Goal: Use online tool/utility: Utilize a website feature to perform a specific function

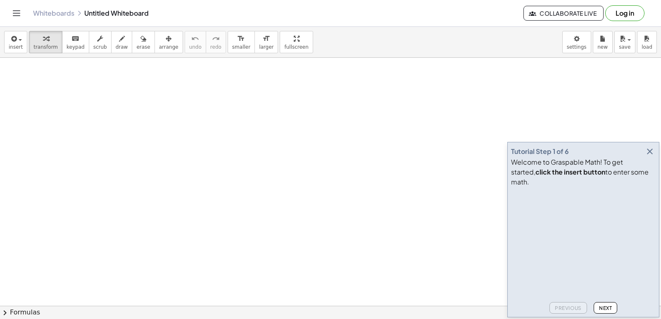
click at [649, 157] on icon "button" at bounding box center [650, 152] width 10 height 10
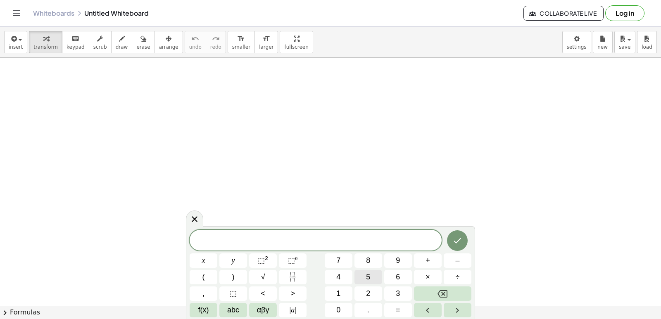
click at [361, 284] on button "5" at bounding box center [368, 277] width 28 height 14
click at [445, 298] on icon "Backspace" at bounding box center [443, 294] width 10 height 10
click at [424, 312] on div "h h ​ x y ⬚ 2 ⬚ n 7 8 9 + – ( ) √ 4 5 6 × ÷ , ⬚ < > 1 2 3 f(x) abc αβγ | a | 0 …" at bounding box center [331, 274] width 282 height 88
click at [426, 300] on button "Backspace" at bounding box center [442, 294] width 57 height 14
click at [446, 298] on icon "Backspace" at bounding box center [443, 294] width 10 height 10
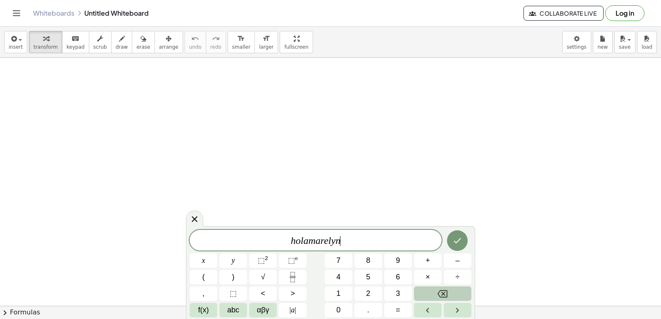
click at [440, 292] on button "Backspace" at bounding box center [442, 294] width 57 height 14
click at [440, 292] on icon "Backspace" at bounding box center [443, 293] width 10 height 7
click at [473, 297] on div "h o l a m a r e l i n x y ⬚ 2 ⬚ n 7 8 9 + – ( ) √ 4 5 6 × ÷ , ⬚ < > 1 2 3 f(x) …" at bounding box center [330, 272] width 289 height 93
drag, startPoint x: 474, startPoint y: 295, endPoint x: 471, endPoint y: 291, distance: 4.5
click at [471, 291] on div "h o l a m a r e l i n x y ⬚ 2 ⬚ n 7 8 9 + – ( ) √ 4 5 6 × ÷ , ⬚ < > 1 2 3 f(x) …" at bounding box center [330, 272] width 289 height 93
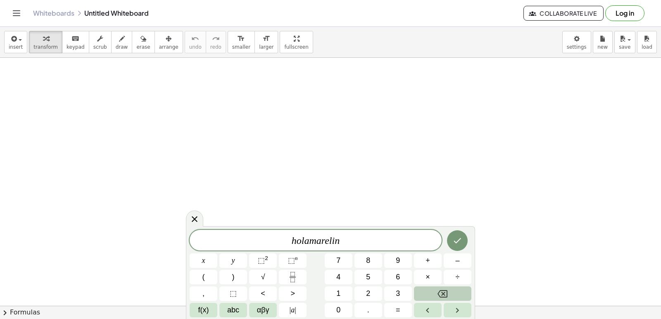
click at [459, 312] on div "h o l a m a r e l i n x y ⬚ 2 ⬚ n 7 8 9 + – ( ) √ 4 5 6 × ÷ , ⬚ < > 1 2 3 f(x) …" at bounding box center [331, 274] width 282 height 88
click at [462, 297] on button "Backspace" at bounding box center [442, 294] width 57 height 14
click at [459, 299] on button "Backspace" at bounding box center [442, 294] width 57 height 14
click at [457, 307] on div "h o l a m a r e l x y ⬚ 2 ⬚ n 7 8 9 + – ( ) √ 4 5 6 × ÷ , ⬚ < > 1 2 3 f(x) abc …" at bounding box center [331, 274] width 282 height 88
click at [455, 312] on icon "Right arrow" at bounding box center [457, 311] width 10 height 10
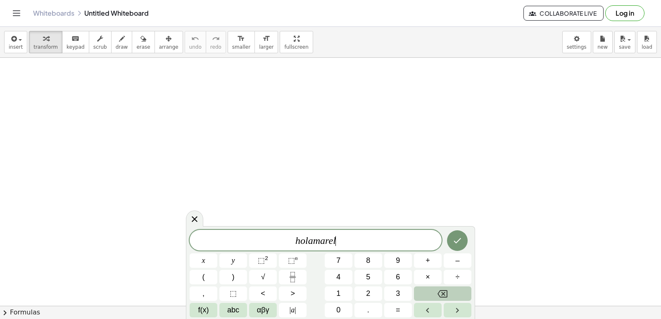
click at [458, 298] on button "Backspace" at bounding box center [442, 294] width 57 height 14
click at [450, 304] on div "h o l a m a ​ x y ⬚ 2 ⬚ n 7 8 9 + – ( ) √ 4 5 6 × ÷ , ⬚ < > 1 2 3 f(x) abc αβγ …" at bounding box center [331, 274] width 282 height 88
click at [452, 304] on button "Right arrow" at bounding box center [458, 310] width 28 height 14
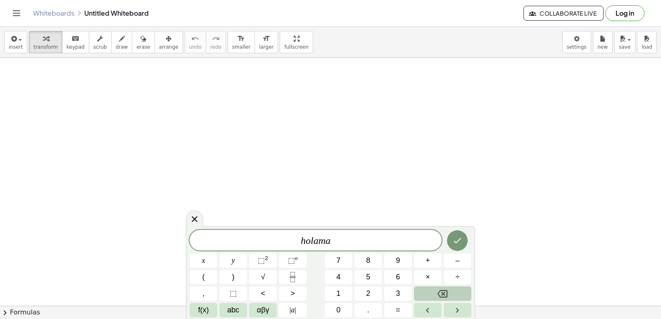
click at [456, 300] on button "Backspace" at bounding box center [442, 294] width 57 height 14
click at [455, 297] on button "Backspace" at bounding box center [442, 294] width 57 height 14
click at [456, 295] on button "Backspace" at bounding box center [442, 294] width 57 height 14
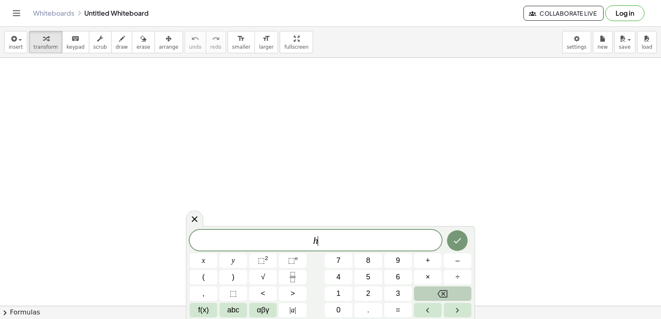
click at [456, 295] on button "Backspace" at bounding box center [442, 294] width 57 height 14
click at [456, 297] on button "Backspace" at bounding box center [442, 294] width 57 height 14
click at [189, 223] on div at bounding box center [194, 219] width 17 height 16
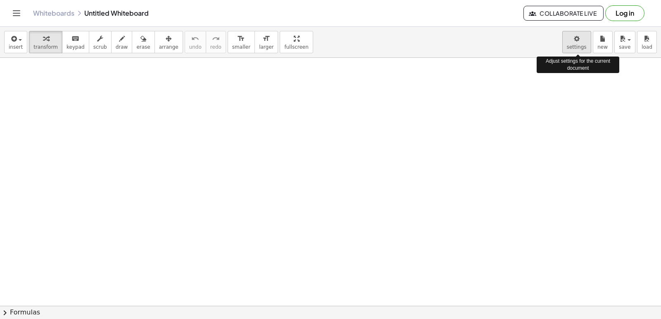
click at [576, 47] on body "Graspable Math Activities Get Started Activity Bank Assigned Work Classes White…" at bounding box center [330, 159] width 661 height 319
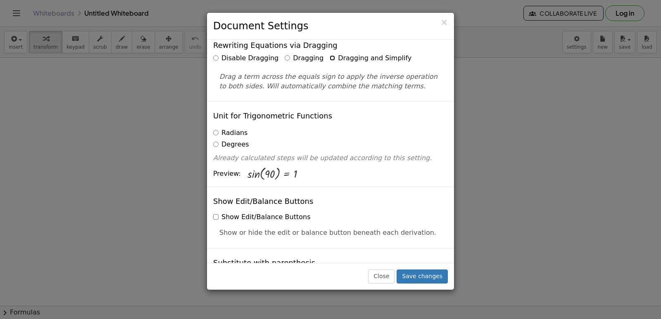
scroll to position [83, 0]
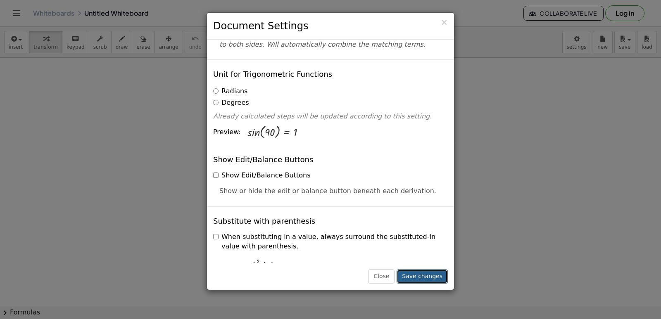
click at [434, 270] on button "Save changes" at bounding box center [422, 277] width 51 height 14
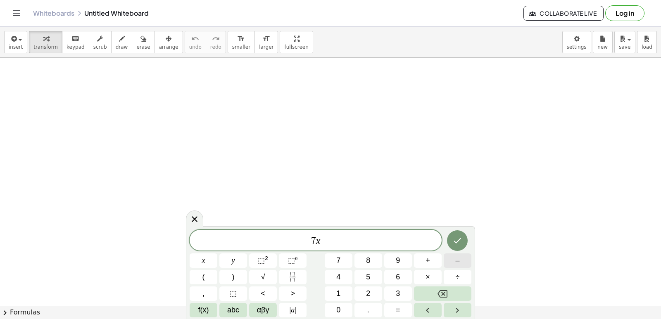
click at [468, 266] on button "–" at bounding box center [458, 261] width 28 height 14
click at [373, 272] on button "5" at bounding box center [368, 277] width 28 height 14
click at [390, 308] on button "=" at bounding box center [398, 310] width 28 height 14
click at [400, 258] on span "9" at bounding box center [398, 260] width 4 height 11
click at [461, 240] on icon "Done" at bounding box center [457, 241] width 10 height 10
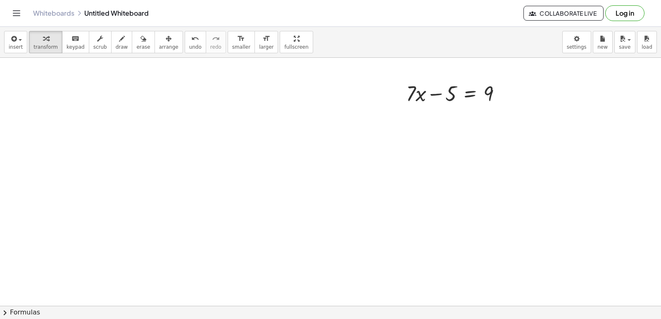
scroll to position [165, 0]
drag, startPoint x: 440, startPoint y: 124, endPoint x: 504, endPoint y: 114, distance: 64.7
click at [504, 114] on div at bounding box center [457, 113] width 110 height 28
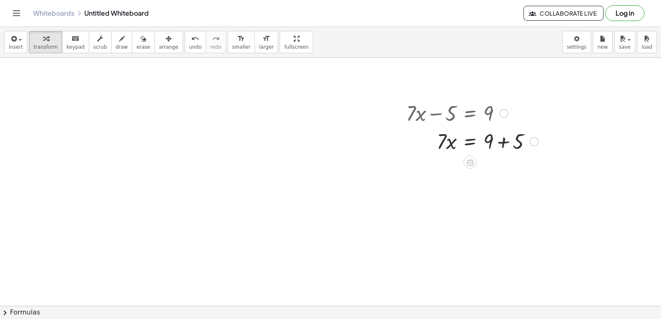
drag, startPoint x: 504, startPoint y: 114, endPoint x: 594, endPoint y: 213, distance: 133.9
click at [594, 213] on div at bounding box center [330, 141] width 661 height 497
drag, startPoint x: 485, startPoint y: 150, endPoint x: 509, endPoint y: 154, distance: 24.4
click at [509, 154] on div at bounding box center [472, 141] width 140 height 28
drag, startPoint x: 447, startPoint y: 166, endPoint x: 449, endPoint y: 161, distance: 6.0
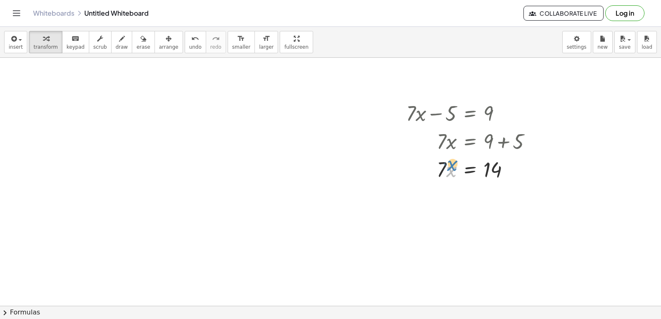
click at [449, 161] on div at bounding box center [472, 169] width 140 height 28
drag, startPoint x: 449, startPoint y: 161, endPoint x: 482, endPoint y: 194, distance: 47.0
click at [482, 194] on div "+ · 7 · x − 5 = 9 · 7 · x = + 9 + 5 · 7 · 7 · x = 14" at bounding box center [330, 141] width 661 height 497
drag, startPoint x: 498, startPoint y: 195, endPoint x: 492, endPoint y: 205, distance: 11.7
click at [492, 205] on div at bounding box center [472, 203] width 140 height 41
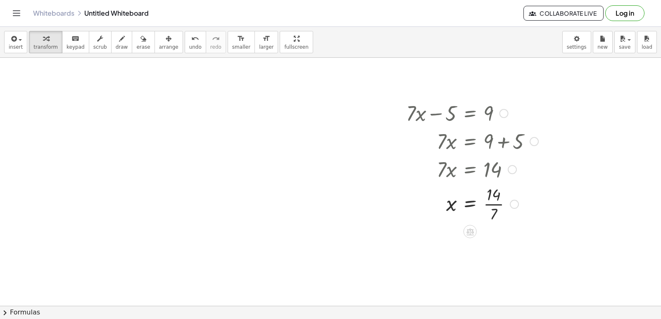
click at [499, 200] on div at bounding box center [472, 203] width 140 height 41
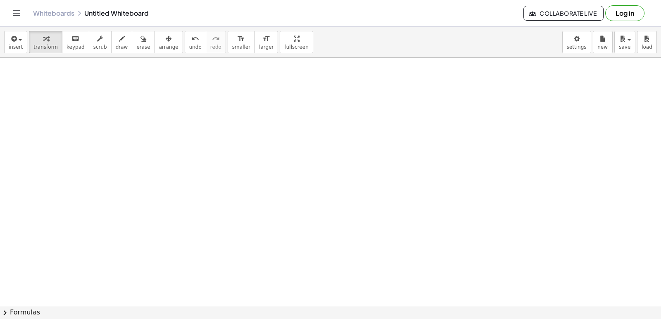
scroll to position [372, 0]
click at [290, 242] on div at bounding box center [330, 58] width 661 height 745
drag, startPoint x: 290, startPoint y: 242, endPoint x: 285, endPoint y: 257, distance: 16.1
click at [285, 257] on div at bounding box center [330, 58] width 661 height 745
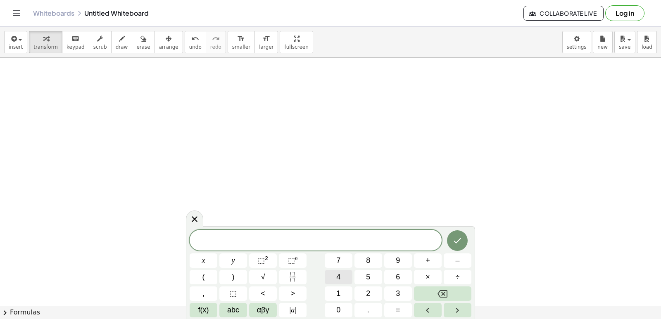
click at [333, 278] on button "4" at bounding box center [339, 277] width 28 height 14
click at [227, 264] on button "y" at bounding box center [233, 261] width 28 height 14
click at [454, 264] on button "–" at bounding box center [458, 261] width 28 height 14
click at [403, 264] on button "9" at bounding box center [398, 261] width 28 height 14
click at [402, 307] on button "=" at bounding box center [398, 310] width 28 height 14
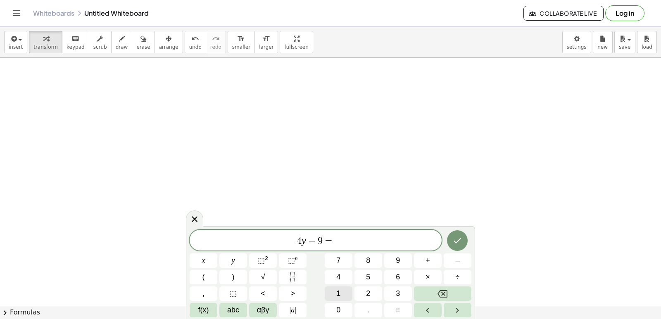
click at [349, 281] on div "4 y − 9 = ​ x y ⬚ 2 ⬚ n 7 8 9 + – ( ) √ 4 5 6 × ÷ , ⬚ < > 1 2 3 f(x) abc αβγ | …" at bounding box center [331, 274] width 282 height 88
click at [342, 292] on button "1" at bounding box center [339, 294] width 28 height 14
click at [449, 245] on button "Done" at bounding box center [457, 241] width 21 height 21
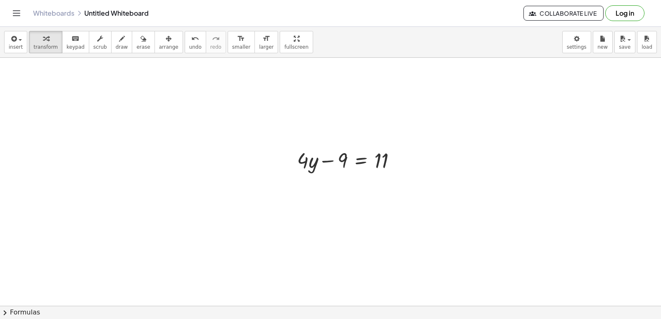
scroll to position [496, 0]
click at [387, 150] on div at bounding box center [350, 150] width 114 height 28
drag, startPoint x: 369, startPoint y: 148, endPoint x: 418, endPoint y: 168, distance: 52.9
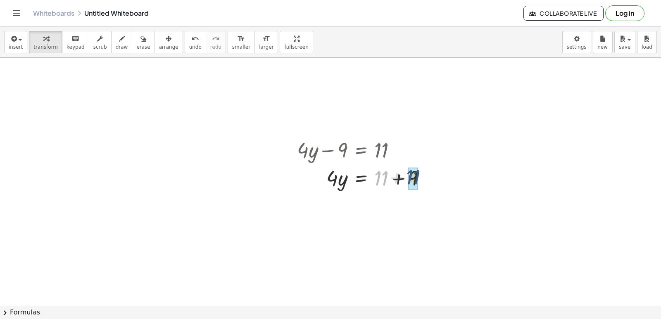
drag, startPoint x: 374, startPoint y: 176, endPoint x: 408, endPoint y: 175, distance: 33.9
drag, startPoint x: 329, startPoint y: 198, endPoint x: 379, endPoint y: 215, distance: 52.3
click at [385, 220] on div "+ · 4 · y − 9 = 11 · 4 · y = + 11 + 9 · 4 · 4 · y = 20" at bounding box center [362, 177] width 154 height 88
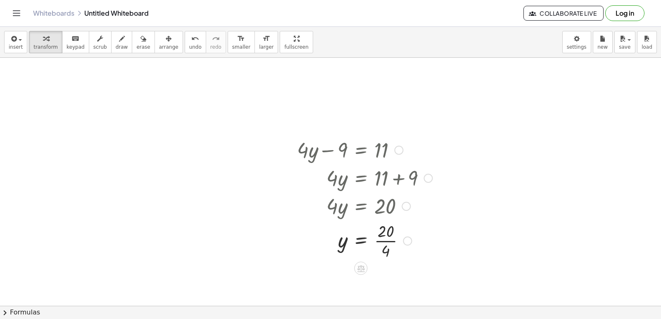
click at [379, 238] on div at bounding box center [365, 240] width 144 height 41
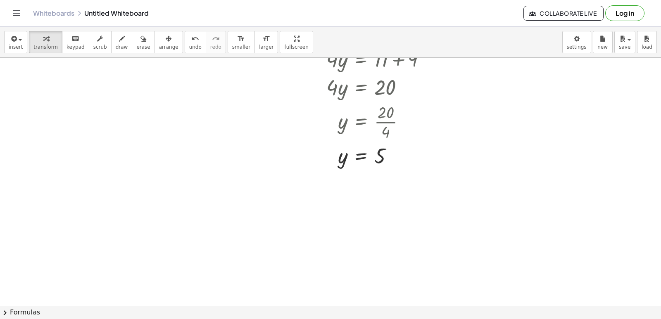
scroll to position [620, 0]
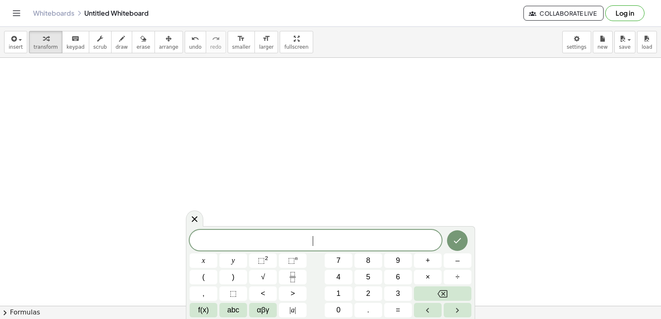
scroll to position [702, 0]
click at [328, 260] on button "7" at bounding box center [339, 261] width 28 height 14
click at [208, 263] on button "x" at bounding box center [204, 261] width 28 height 14
click at [420, 259] on button "+" at bounding box center [428, 261] width 28 height 14
click at [373, 279] on button "5" at bounding box center [368, 277] width 28 height 14
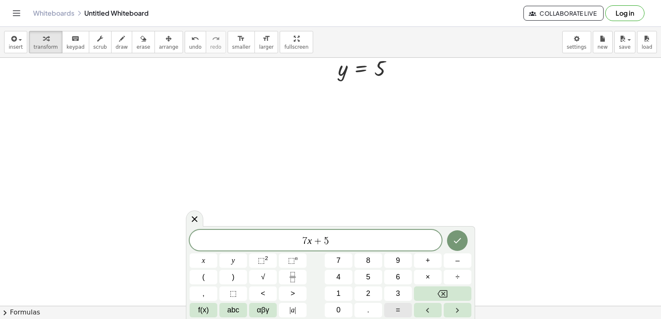
click at [403, 314] on button "=" at bounding box center [398, 310] width 28 height 14
click at [450, 261] on button "–" at bounding box center [458, 261] width 28 height 14
click at [342, 293] on button "1" at bounding box center [339, 294] width 28 height 14
click at [396, 276] on span "6" at bounding box center [398, 277] width 4 height 11
click at [459, 249] on button "Done" at bounding box center [457, 241] width 21 height 21
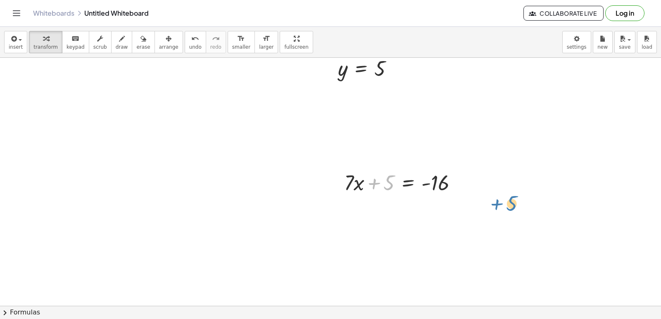
drag, startPoint x: 387, startPoint y: 190, endPoint x: 487, endPoint y: 203, distance: 100.3
drag, startPoint x: 368, startPoint y: 180, endPoint x: 458, endPoint y: 174, distance: 89.9
click at [458, 174] on div at bounding box center [404, 182] width 128 height 28
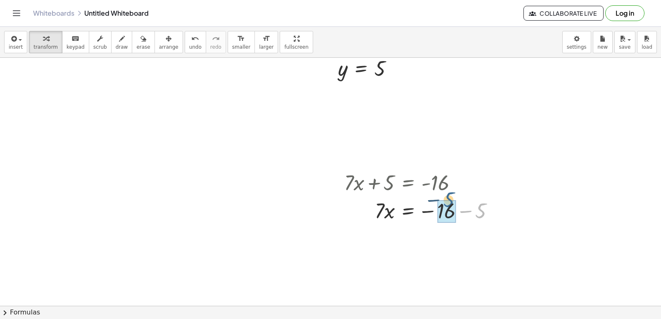
drag, startPoint x: 487, startPoint y: 212, endPoint x: 447, endPoint y: 209, distance: 40.6
drag, startPoint x: 377, startPoint y: 238, endPoint x: 454, endPoint y: 248, distance: 77.1
click at [453, 249] on div at bounding box center [422, 238] width 165 height 28
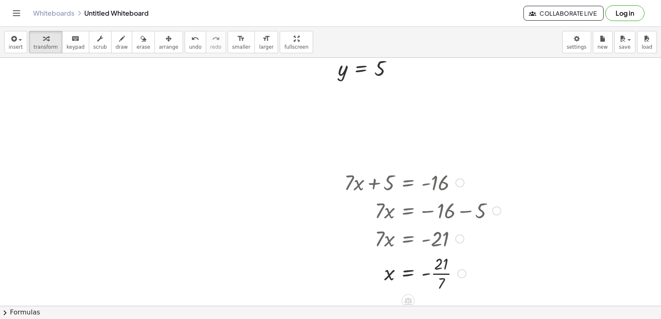
click at [438, 272] on div at bounding box center [422, 272] width 165 height 41
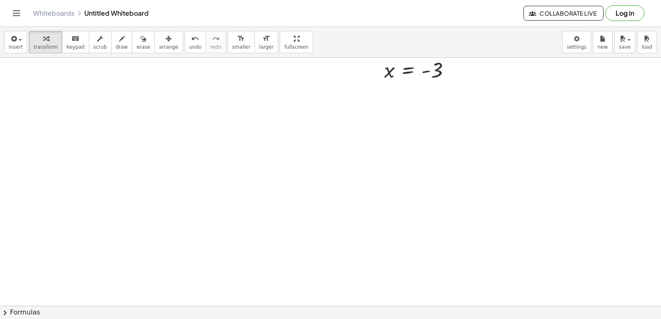
scroll to position [910, 0]
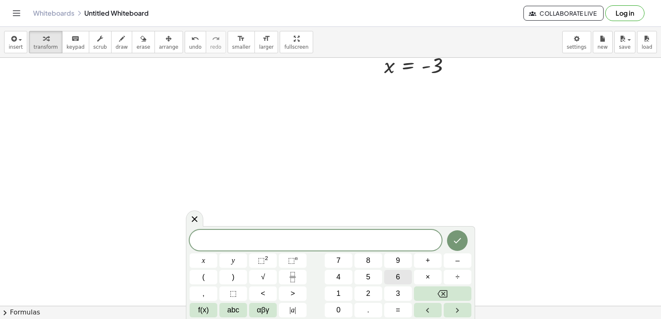
click at [392, 278] on button "6" at bounding box center [398, 277] width 28 height 14
click at [236, 259] on button "y" at bounding box center [233, 261] width 28 height 14
click at [428, 262] on span "+" at bounding box center [428, 260] width 5 height 11
click at [342, 289] on button "1" at bounding box center [339, 294] width 28 height 14
click at [351, 275] on button "4" at bounding box center [339, 277] width 28 height 14
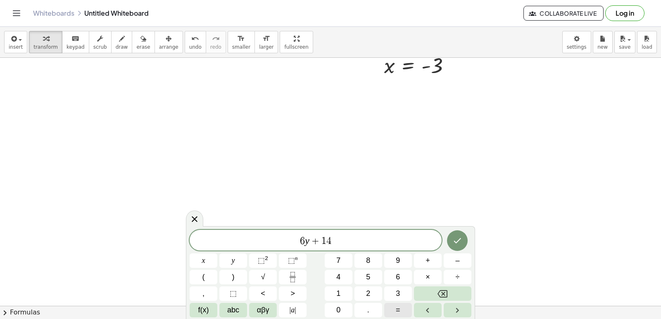
click at [395, 309] on button "=" at bounding box center [398, 310] width 28 height 14
click at [449, 259] on button "–" at bounding box center [458, 261] width 28 height 14
click at [365, 289] on button "2" at bounding box center [368, 294] width 28 height 14
click at [366, 289] on button "2" at bounding box center [368, 294] width 28 height 14
click at [457, 235] on button "Done" at bounding box center [457, 241] width 21 height 21
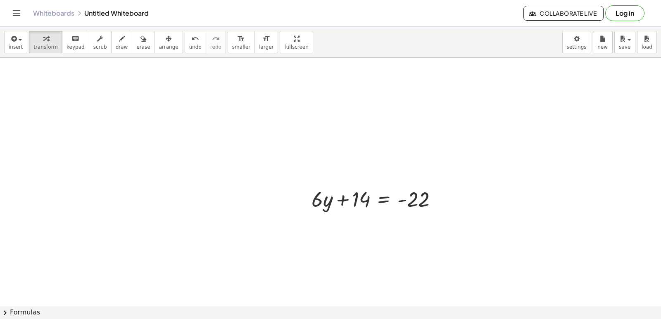
scroll to position [1076, 0]
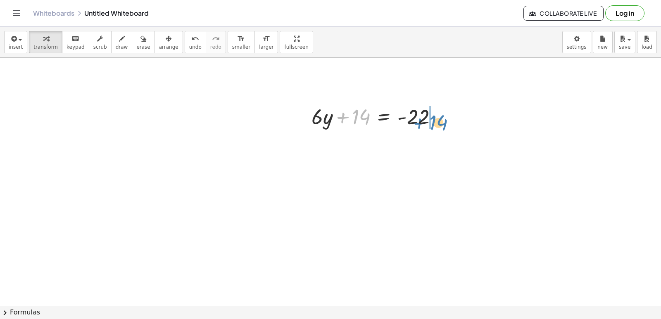
drag, startPoint x: 363, startPoint y: 120, endPoint x: 446, endPoint y: 125, distance: 82.8
click at [446, 125] on div at bounding box center [377, 116] width 141 height 28
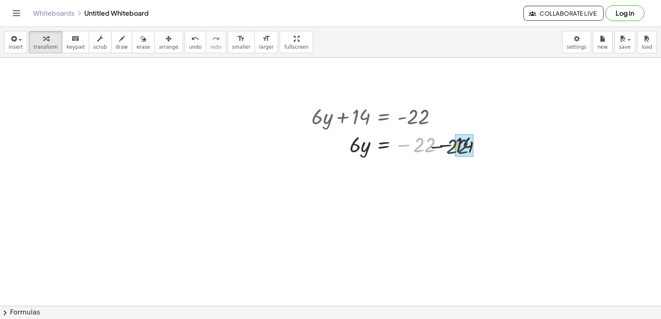
drag, startPoint x: 416, startPoint y: 148, endPoint x: 454, endPoint y: 150, distance: 37.6
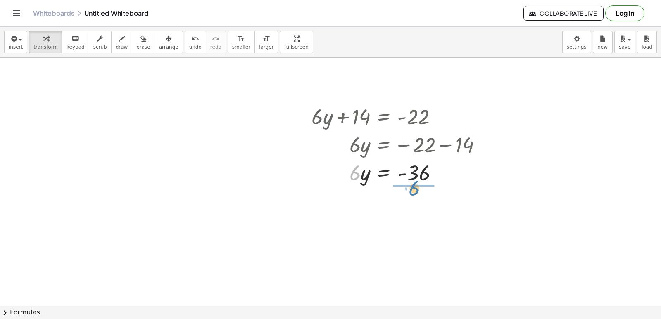
drag, startPoint x: 354, startPoint y: 172, endPoint x: 414, endPoint y: 185, distance: 62.1
click at [411, 208] on div at bounding box center [399, 206] width 185 height 41
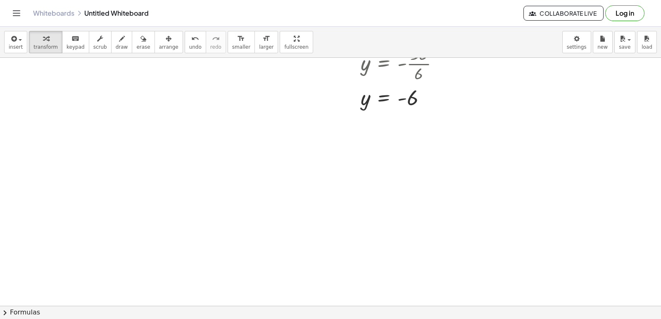
scroll to position [1241, 0]
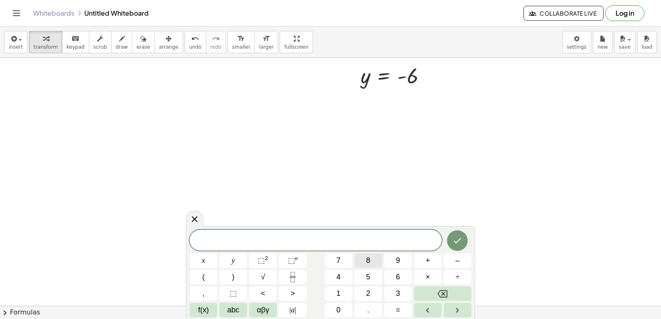
click at [370, 257] on span "8" at bounding box center [368, 260] width 4 height 11
click at [244, 257] on button "y" at bounding box center [233, 261] width 28 height 14
click at [426, 261] on span "+" at bounding box center [428, 260] width 5 height 11
click at [365, 290] on button "2" at bounding box center [368, 294] width 28 height 14
click at [398, 285] on div "8 y + 2 x y ⬚ 2 ⬚ n 7 8 9 + – ( ) √ 4 5 6 × ÷ , ⬚ < > 1 2 3 f(x) abc αβγ | a | …" at bounding box center [331, 274] width 282 height 88
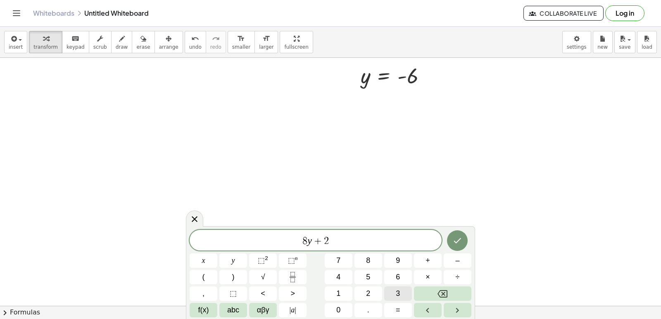
click at [396, 297] on span "3" at bounding box center [398, 293] width 4 height 11
click at [396, 309] on span "=" at bounding box center [398, 310] width 5 height 11
click at [451, 259] on button "–" at bounding box center [458, 261] width 28 height 14
click at [404, 258] on button "9" at bounding box center [398, 261] width 28 height 14
click at [462, 239] on icon "Done" at bounding box center [457, 241] width 10 height 10
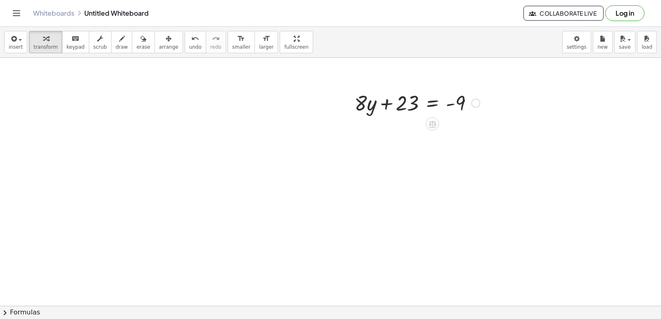
scroll to position [1407, 0]
drag, startPoint x: 397, startPoint y: 107, endPoint x: 469, endPoint y: 105, distance: 71.9
click at [469, 105] on div at bounding box center [416, 100] width 133 height 28
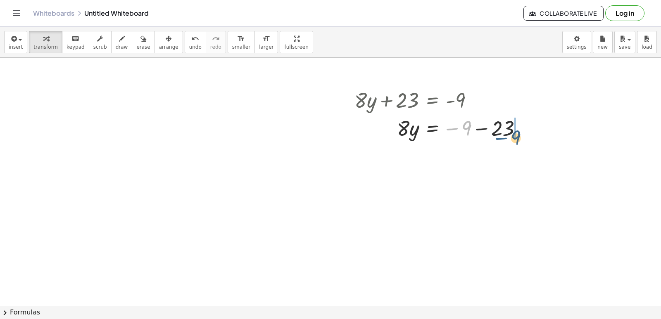
drag, startPoint x: 457, startPoint y: 128, endPoint x: 504, endPoint y: 133, distance: 47.0
click at [506, 135] on div at bounding box center [441, 128] width 183 height 28
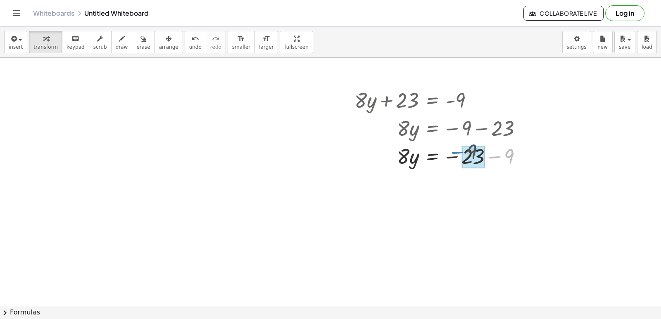
drag, startPoint x: 501, startPoint y: 155, endPoint x: 463, endPoint y: 151, distance: 38.3
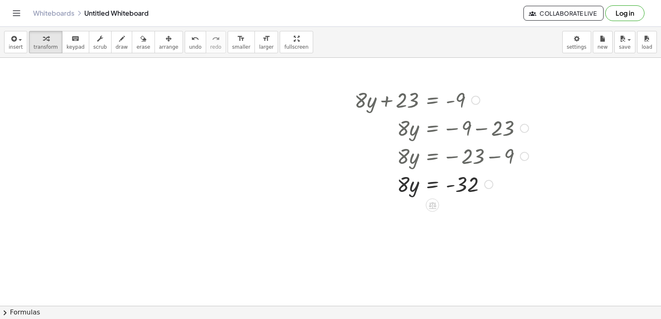
click at [413, 186] on div at bounding box center [441, 184] width 183 height 28
drag, startPoint x: 402, startPoint y: 189, endPoint x: 461, endPoint y: 206, distance: 61.5
click at [467, 218] on div at bounding box center [441, 218] width 183 height 41
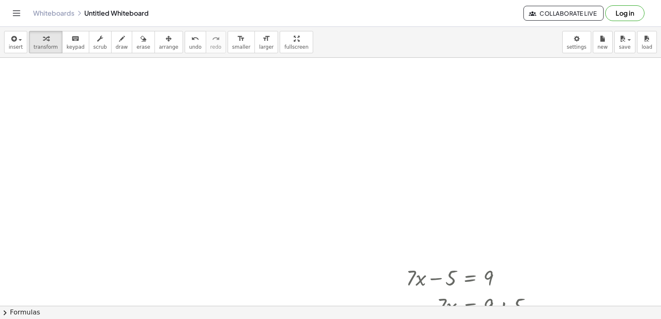
scroll to position [0, 0]
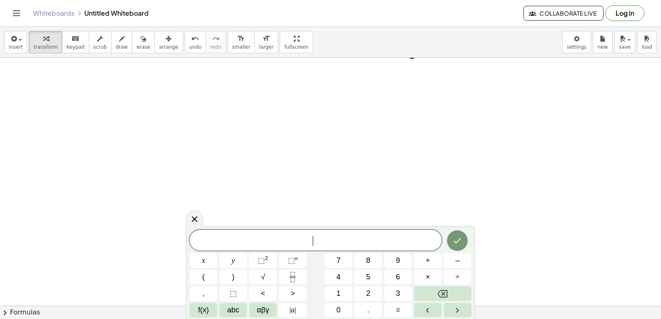
scroll to position [1655, 0]
click at [371, 276] on button "5" at bounding box center [368, 277] width 28 height 14
click at [205, 264] on button "x" at bounding box center [204, 261] width 28 height 14
click at [427, 262] on span "+" at bounding box center [428, 260] width 5 height 11
click at [245, 264] on button "y" at bounding box center [233, 261] width 28 height 14
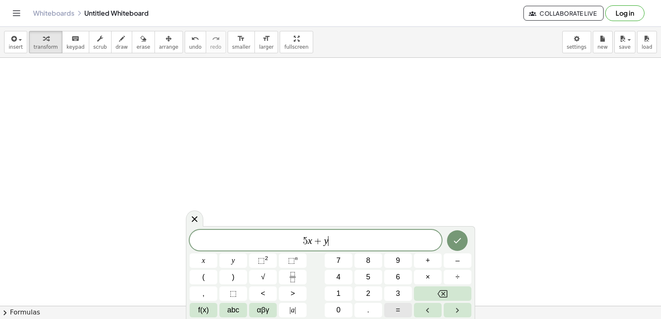
click at [390, 309] on button "=" at bounding box center [398, 310] width 28 height 14
click at [394, 293] on button "3" at bounding box center [398, 294] width 28 height 14
click at [451, 240] on button "Done" at bounding box center [457, 241] width 21 height 21
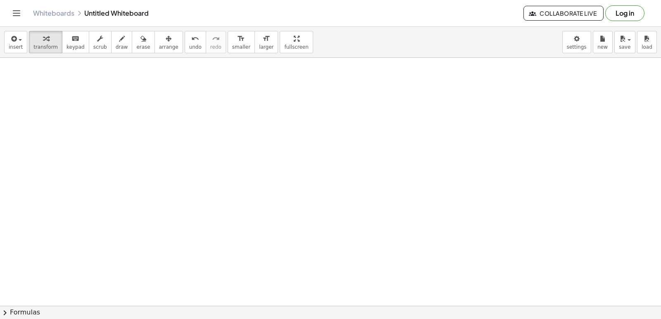
scroll to position [5959, 0]
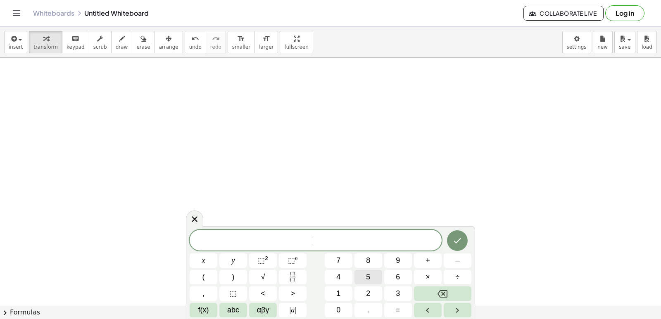
click at [372, 275] on button "5" at bounding box center [368, 277] width 28 height 14
click at [204, 262] on span "x" at bounding box center [203, 260] width 3 height 11
click at [441, 264] on button "+" at bounding box center [428, 261] width 28 height 14
click at [231, 260] on button "y" at bounding box center [233, 261] width 28 height 14
click at [401, 305] on button "=" at bounding box center [398, 310] width 28 height 14
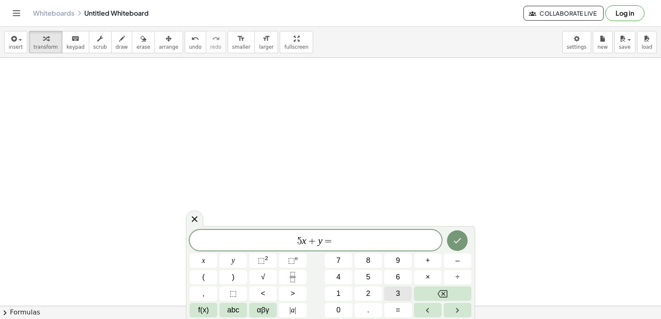
click at [400, 295] on button "3" at bounding box center [398, 294] width 28 height 14
click at [459, 238] on icon "Done" at bounding box center [457, 241] width 10 height 10
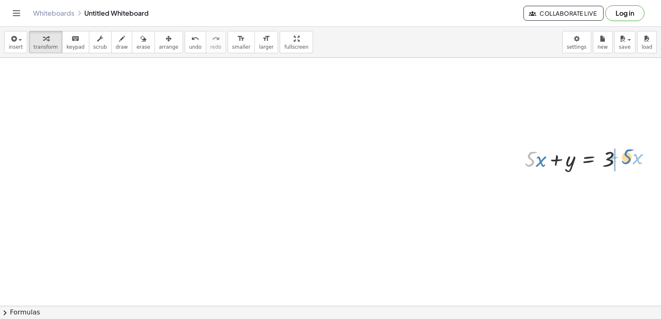
drag, startPoint x: 526, startPoint y: 160, endPoint x: 623, endPoint y: 157, distance: 96.7
click at [623, 157] on div at bounding box center [577, 159] width 112 height 28
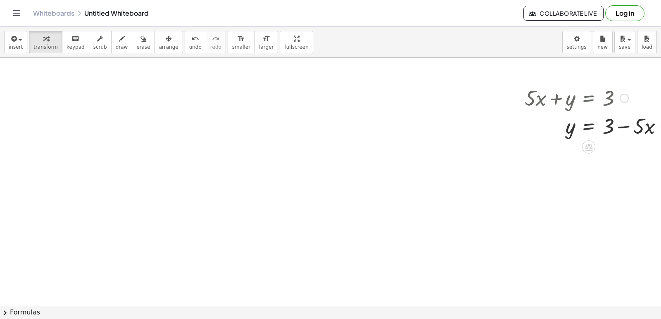
scroll to position [6042, 0]
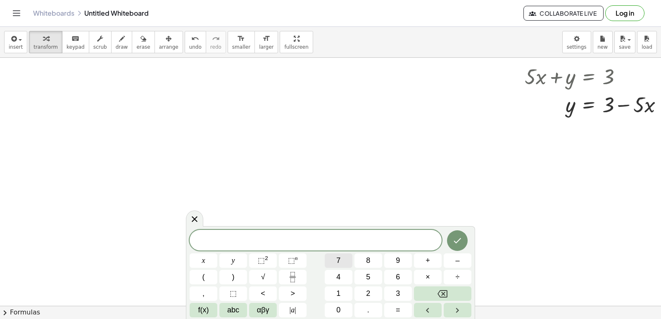
click at [345, 268] on div "​ x y ⬚ 2 ⬚ n 7 8 9 + – ( ) √ 4 5 6 × ÷ , ⬚ < > 1 2 3 f(x) abc αβγ | a | 0 . =" at bounding box center [331, 274] width 282 height 88
click at [233, 259] on span "y" at bounding box center [233, 260] width 3 height 11
click at [439, 293] on icon "Backspace" at bounding box center [443, 294] width 10 height 10
click at [334, 260] on button "7" at bounding box center [339, 261] width 28 height 14
click at [237, 255] on button "y" at bounding box center [233, 261] width 28 height 14
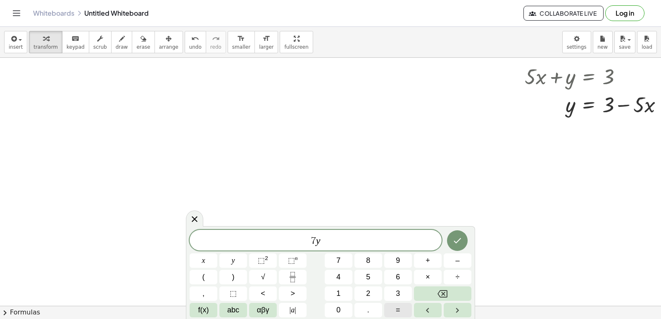
click at [398, 306] on span "=" at bounding box center [398, 310] width 5 height 11
click at [427, 292] on button "Backspace" at bounding box center [442, 294] width 57 height 14
click at [419, 265] on button "+" at bounding box center [428, 261] width 28 height 14
click at [261, 280] on div "7 y + ​ x y ⬚ 2 ⬚ n 7 8 9 + – ( ) √ 4 5 6 × ÷ , ⬚ < > 1 2 3 f(x) abc αβγ | a | …" at bounding box center [331, 274] width 282 height 88
click at [196, 262] on button "x" at bounding box center [204, 261] width 28 height 14
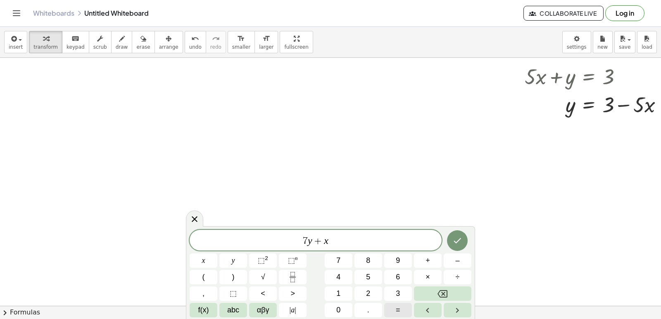
click at [392, 311] on button "=" at bounding box center [398, 310] width 28 height 14
click at [337, 295] on span "1" at bounding box center [338, 293] width 4 height 11
click at [368, 287] on button "2" at bounding box center [368, 294] width 28 height 14
click at [456, 236] on icon "Done" at bounding box center [457, 241] width 10 height 10
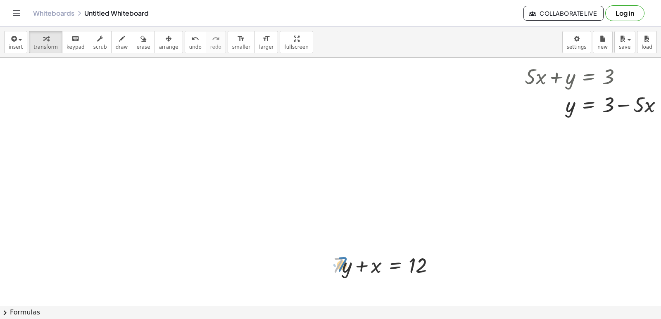
drag, startPoint x: 341, startPoint y: 270, endPoint x: 346, endPoint y: 269, distance: 5.0
click at [346, 269] on div at bounding box center [386, 265] width 117 height 28
drag, startPoint x: 345, startPoint y: 269, endPoint x: 349, endPoint y: 259, distance: 10.9
click at [349, 259] on div at bounding box center [386, 265] width 117 height 28
drag, startPoint x: 338, startPoint y: 269, endPoint x: 433, endPoint y: 254, distance: 96.6
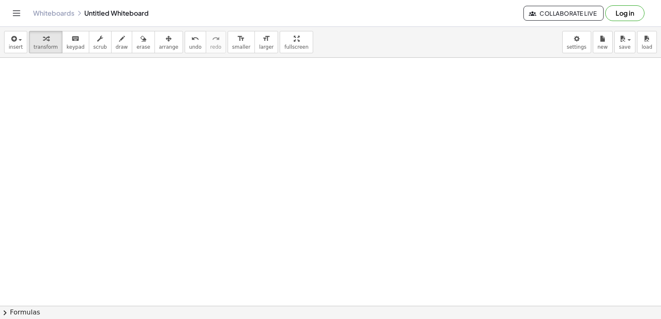
scroll to position [6420, 0]
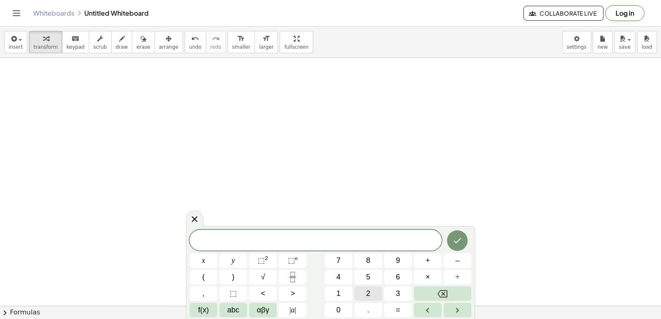
click at [363, 290] on button "2" at bounding box center [368, 294] width 28 height 14
click at [225, 269] on div "2 ​ x y ⬚ 2 ⬚ n 7 8 9 + – ( ) √ 4 5 6 × ÷ , ⬚ < > 1 2 3 f(x) abc αβγ | a | 0 . =" at bounding box center [331, 274] width 282 height 88
click at [250, 256] on div "2 ​ x y ⬚ 2 ⬚ n 7 8 9 + – ( ) √ 4 5 6 × ÷ , ⬚ < > 1 2 3 f(x) abc αβγ | a | 0 . =" at bounding box center [331, 274] width 282 height 88
click at [231, 256] on button "y" at bounding box center [233, 261] width 28 height 14
click at [430, 263] on span "+" at bounding box center [428, 260] width 5 height 11
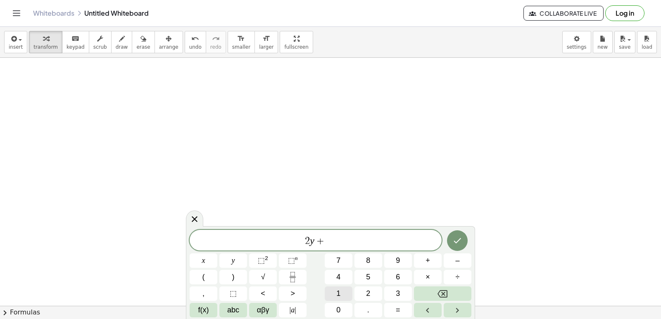
click at [351, 295] on button "1" at bounding box center [339, 294] width 28 height 14
click at [368, 290] on span "2" at bounding box center [368, 293] width 4 height 11
click at [195, 254] on button "x" at bounding box center [204, 261] width 28 height 14
click at [387, 310] on button "=" at bounding box center [398, 310] width 28 height 14
click at [343, 293] on button "1" at bounding box center [339, 294] width 28 height 14
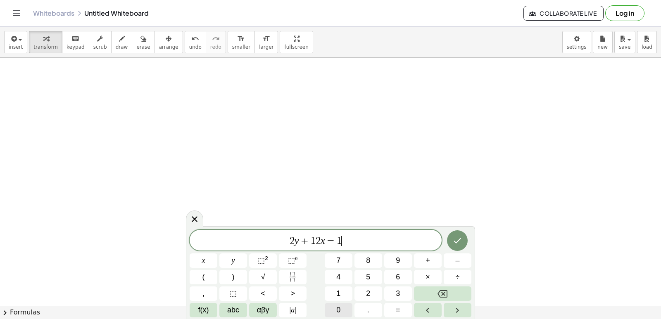
click at [340, 309] on span "0" at bounding box center [338, 310] width 4 height 11
click at [460, 237] on icon "Done" at bounding box center [457, 241] width 10 height 10
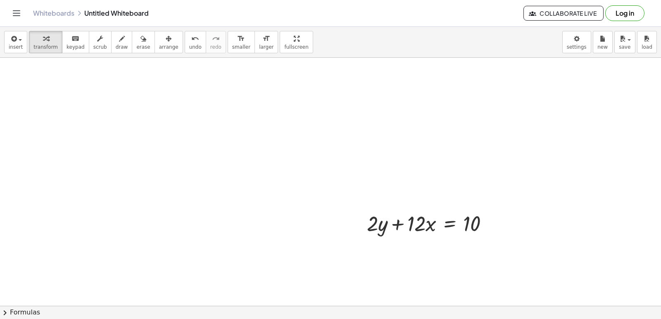
drag, startPoint x: 416, startPoint y: 241, endPoint x: 423, endPoint y: 225, distance: 17.8
drag, startPoint x: 422, startPoint y: 232, endPoint x: 493, endPoint y: 230, distance: 70.7
click at [493, 230] on div at bounding box center [431, 223] width 136 height 28
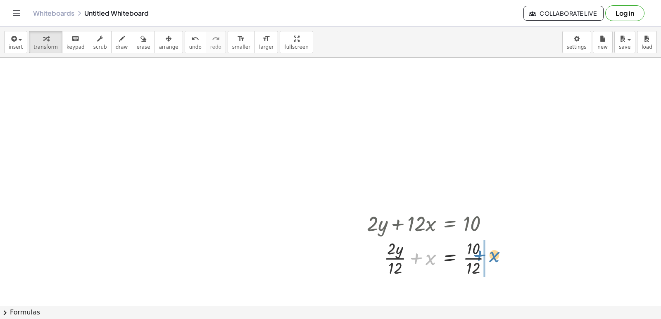
drag, startPoint x: 428, startPoint y: 258, endPoint x: 495, endPoint y: 252, distance: 67.6
click at [495, 252] on div at bounding box center [433, 257] width 140 height 41
drag, startPoint x: 430, startPoint y: 265, endPoint x: 501, endPoint y: 251, distance: 71.7
click at [498, 255] on div at bounding box center [447, 257] width 169 height 41
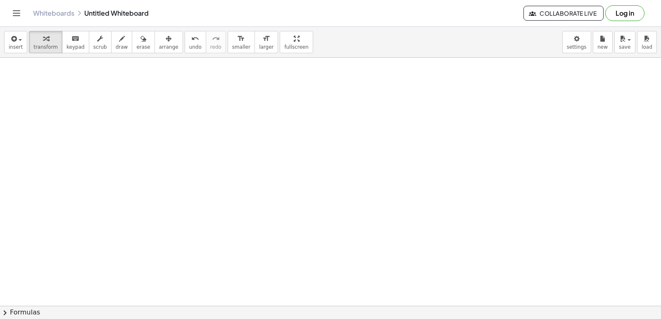
scroll to position [6668, 0]
drag, startPoint x: 307, startPoint y: 183, endPoint x: 295, endPoint y: 267, distance: 85.1
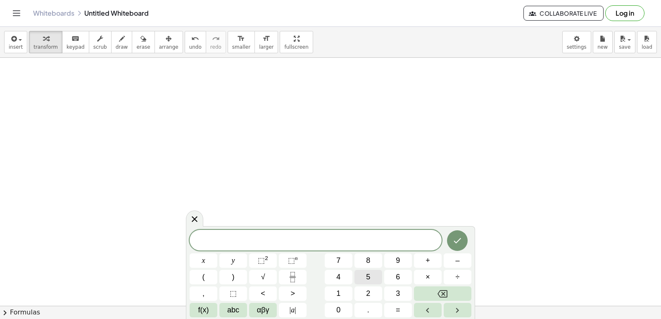
click at [374, 276] on button "5" at bounding box center [368, 277] width 28 height 14
click at [206, 258] on button "x" at bounding box center [204, 261] width 28 height 14
click at [454, 263] on button "–" at bounding box center [458, 261] width 28 height 14
click at [362, 291] on button "2" at bounding box center [368, 294] width 28 height 14
click at [340, 310] on span "0" at bounding box center [338, 310] width 4 height 11
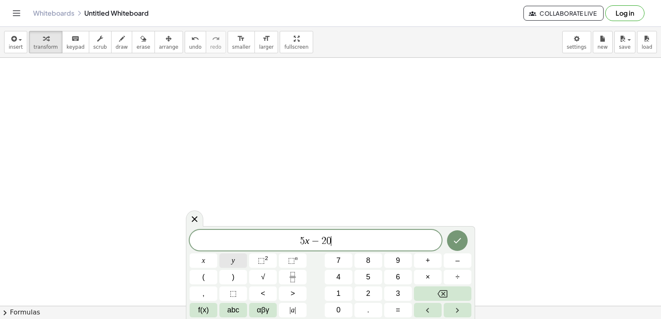
click at [240, 258] on button "y" at bounding box center [233, 261] width 28 height 14
click at [395, 306] on button "=" at bounding box center [398, 310] width 28 height 14
click at [388, 289] on button "3" at bounding box center [398, 294] width 28 height 14
click at [342, 303] on div "5 x − 2 0 y = 3 x y ⬚ 2 ⬚ n 7 8 9 + – ( ) √ 4 5 6 × ÷ , ⬚ < > 1 2 3 f(x) abc αβ…" at bounding box center [331, 274] width 282 height 88
click at [341, 308] on button "0" at bounding box center [339, 310] width 28 height 14
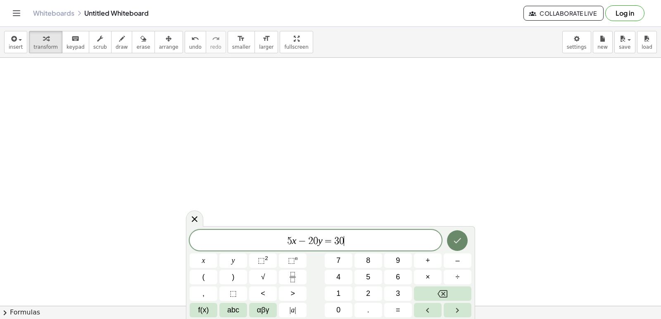
click at [451, 245] on button "Done" at bounding box center [457, 241] width 21 height 21
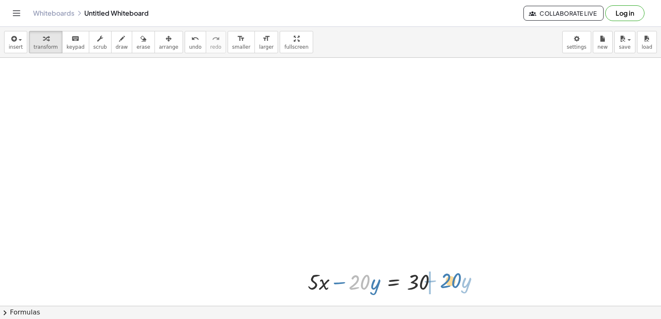
drag, startPoint x: 358, startPoint y: 286, endPoint x: 443, endPoint y: 276, distance: 85.6
click at [443, 276] on div at bounding box center [376, 282] width 144 height 28
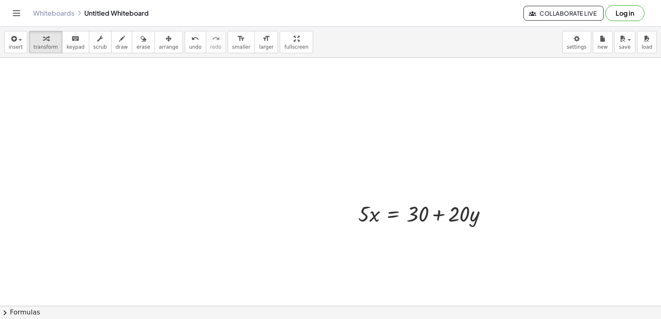
scroll to position [6751, 0]
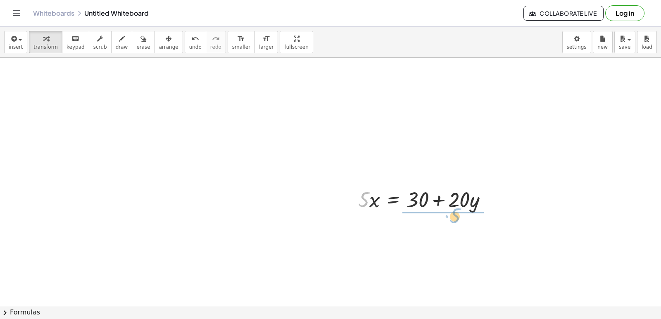
drag, startPoint x: 370, startPoint y: 213, endPoint x: 458, endPoint y: 209, distance: 88.1
click at [458, 209] on div at bounding box center [426, 199] width 144 height 28
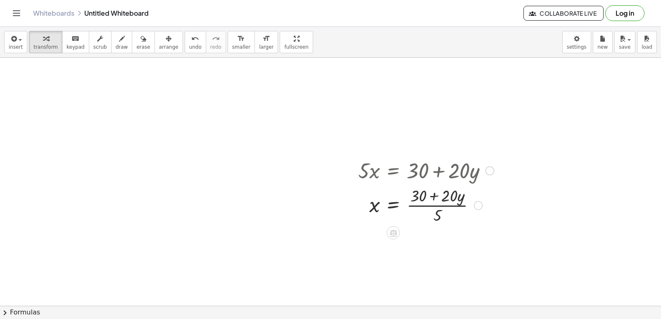
scroll to position [6834, 0]
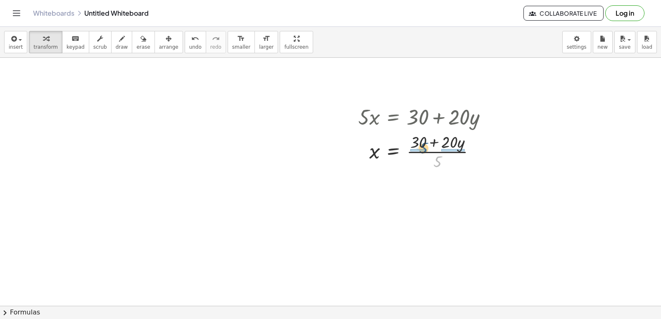
drag, startPoint x: 439, startPoint y: 160, endPoint x: 425, endPoint y: 146, distance: 19.9
click at [425, 146] on div at bounding box center [426, 151] width 144 height 41
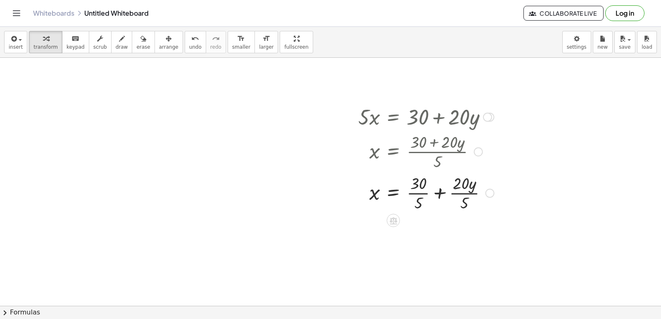
click at [462, 190] on div at bounding box center [426, 192] width 144 height 41
click at [416, 234] on div at bounding box center [426, 233] width 144 height 41
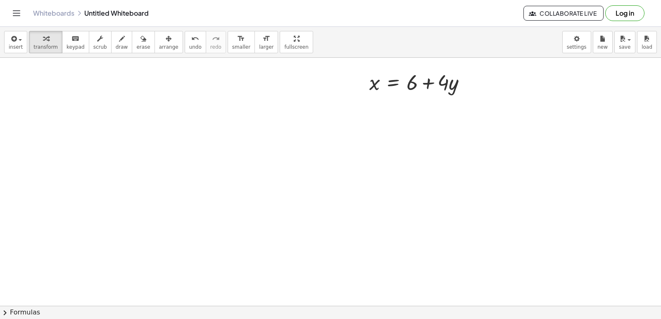
scroll to position [6999, 0]
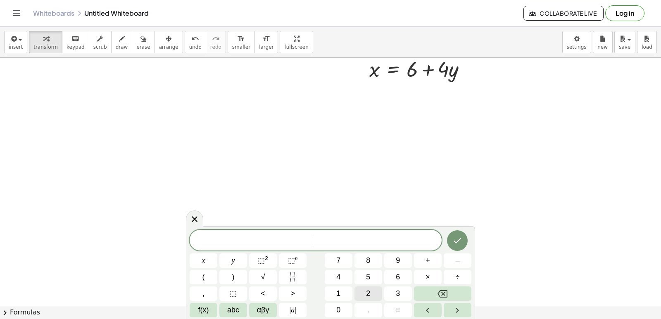
click at [368, 295] on span "2" at bounding box center [368, 293] width 4 height 11
click at [201, 261] on button "x" at bounding box center [204, 261] width 28 height 14
click at [452, 255] on button "–" at bounding box center [458, 261] width 28 height 14
click at [443, 291] on icon "Backspace" at bounding box center [443, 294] width 10 height 10
click at [444, 295] on icon "Backspace" at bounding box center [443, 294] width 10 height 10
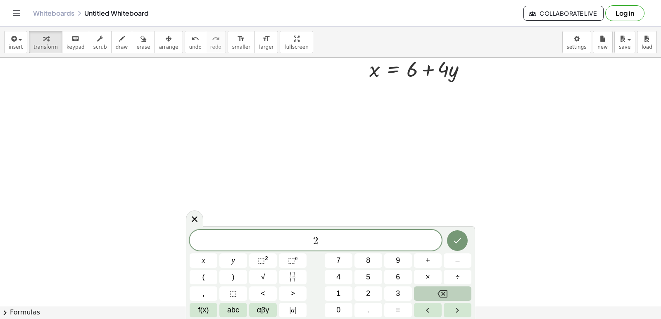
click at [444, 297] on icon "Backspace" at bounding box center [443, 293] width 10 height 7
click at [449, 255] on button "–" at bounding box center [458, 261] width 28 height 14
click at [372, 292] on button "2" at bounding box center [368, 294] width 28 height 14
click at [208, 266] on button "x" at bounding box center [204, 261] width 28 height 14
click at [428, 265] on span "+" at bounding box center [428, 260] width 5 height 11
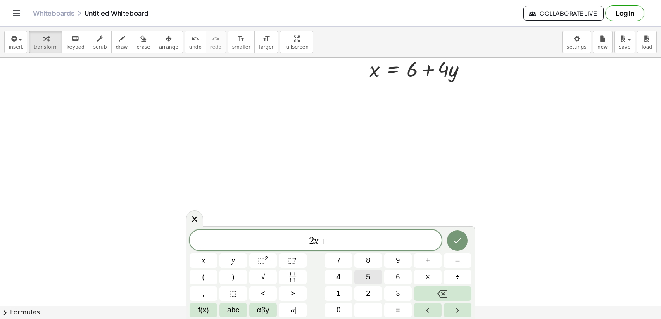
click at [360, 275] on button "5" at bounding box center [368, 277] width 28 height 14
click at [233, 256] on span "y" at bounding box center [233, 260] width 3 height 11
click at [395, 309] on button "=" at bounding box center [398, 310] width 28 height 14
click at [399, 293] on span "3" at bounding box center [398, 293] width 4 height 11
click at [452, 247] on button "Done" at bounding box center [457, 241] width 21 height 21
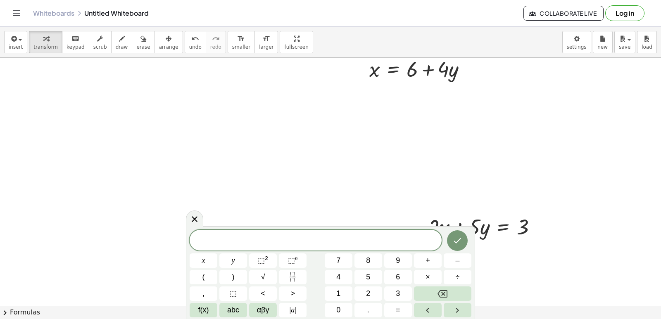
scroll to position [7123, 0]
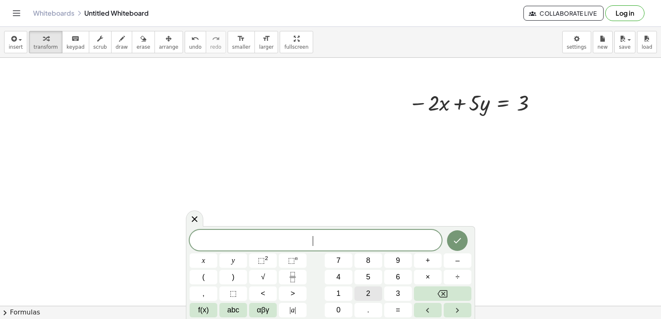
click at [369, 291] on span "2" at bounding box center [368, 293] width 4 height 11
click at [205, 257] on button "x" at bounding box center [204, 261] width 28 height 14
click at [432, 254] on button "+" at bounding box center [428, 261] width 28 height 14
click at [343, 260] on button "7" at bounding box center [339, 261] width 28 height 14
click at [232, 258] on span "y" at bounding box center [233, 260] width 3 height 11
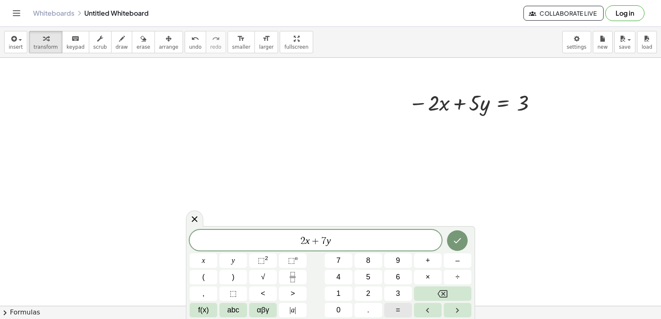
click at [392, 298] on div "2 x + 7 y ​ x y ⬚ 2 ⬚ n 7 8 9 + – ( ) √ 4 5 6 × ÷ , ⬚ < > 1 2 3 f(x) abc αβγ | …" at bounding box center [331, 274] width 282 height 88
click at [385, 307] on button "=" at bounding box center [398, 310] width 28 height 14
click at [397, 261] on span "9" at bounding box center [398, 260] width 4 height 11
click at [457, 245] on icon "Done" at bounding box center [457, 241] width 10 height 10
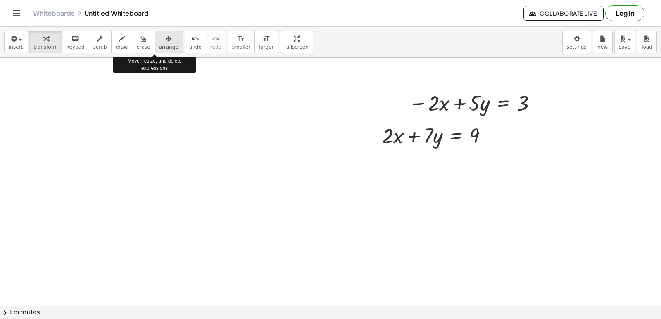
click at [159, 47] on span "arrange" at bounding box center [168, 47] width 19 height 6
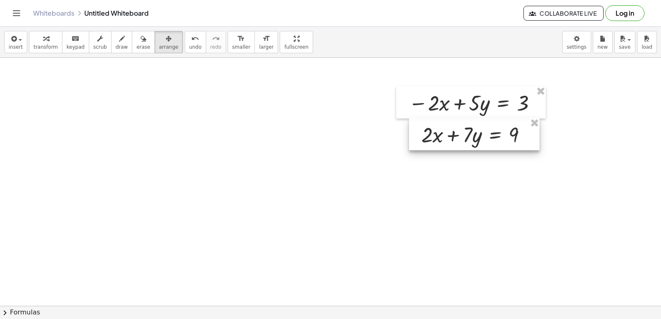
drag, startPoint x: 420, startPoint y: 146, endPoint x: 457, endPoint y: 146, distance: 36.8
click at [457, 146] on div at bounding box center [474, 134] width 131 height 32
click at [155, 52] on button "arrange" at bounding box center [169, 42] width 29 height 22
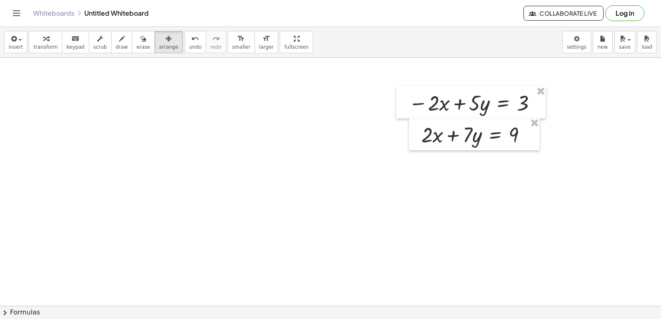
drag, startPoint x: 297, startPoint y: 177, endPoint x: 446, endPoint y: 233, distance: 159.1
drag, startPoint x: 248, startPoint y: 249, endPoint x: 349, endPoint y: 236, distance: 102.0
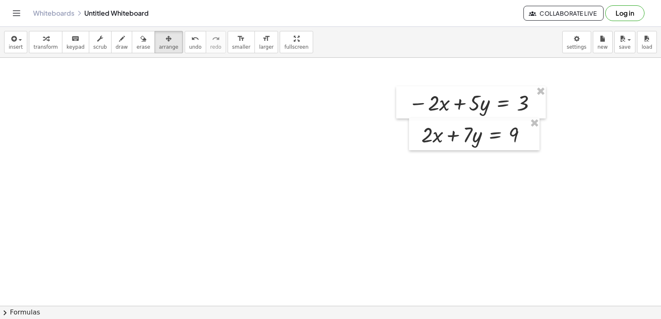
click at [424, 104] on div at bounding box center [471, 102] width 150 height 32
drag, startPoint x: 239, startPoint y: 111, endPoint x: 240, endPoint y: 116, distance: 5.1
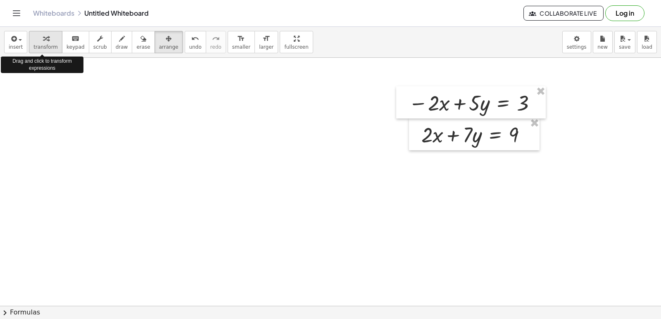
click at [43, 49] on span "transform" at bounding box center [45, 47] width 24 height 6
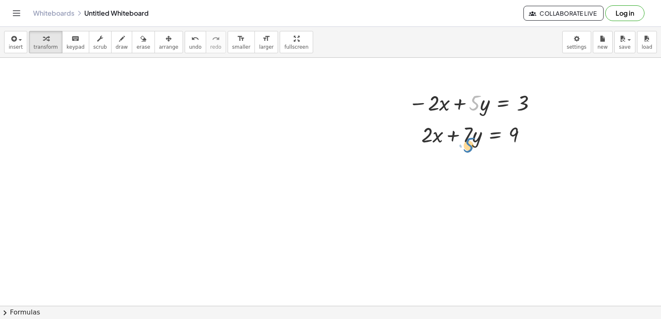
drag, startPoint x: 473, startPoint y: 95, endPoint x: 466, endPoint y: 135, distance: 40.3
drag, startPoint x: 468, startPoint y: 98, endPoint x: 463, endPoint y: 129, distance: 31.4
drag, startPoint x: 475, startPoint y: 97, endPoint x: 470, endPoint y: 133, distance: 35.5
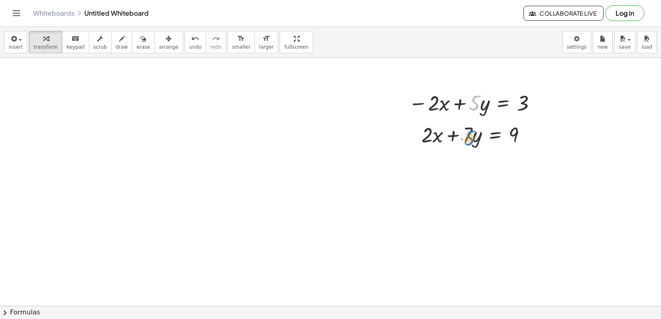
drag, startPoint x: 466, startPoint y: 136, endPoint x: 474, endPoint y: 109, distance: 28.4
drag, startPoint x: 470, startPoint y: 101, endPoint x: 461, endPoint y: 135, distance: 35.1
drag, startPoint x: 470, startPoint y: 122, endPoint x: 473, endPoint y: 100, distance: 22.6
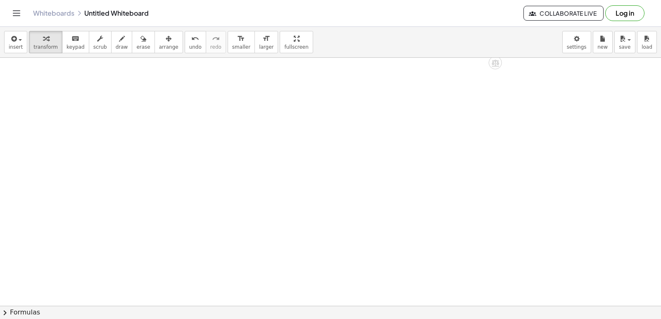
scroll to position [7329, 0]
drag, startPoint x: 455, startPoint y: 79, endPoint x: 397, endPoint y: 155, distance: 94.9
drag, startPoint x: 373, startPoint y: 218, endPoint x: 371, endPoint y: 228, distance: 10.9
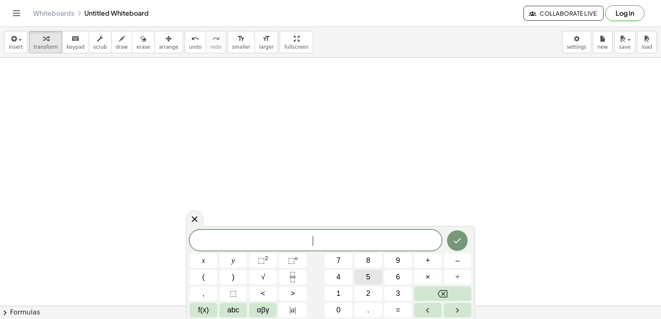
click at [362, 283] on button "5" at bounding box center [368, 277] width 28 height 14
click at [211, 257] on button "x" at bounding box center [204, 261] width 28 height 14
click at [463, 263] on button "–" at bounding box center [458, 261] width 28 height 14
click at [394, 291] on button "3" at bounding box center [398, 294] width 28 height 14
click at [226, 253] on div "5 x − 3 x y ⬚ 2 ⬚ n 7 8 9 + – ( ) √ 4 5 6 × ÷ , ⬚ < > 1 2 3 f(x) abc αβγ | a | …" at bounding box center [331, 274] width 282 height 88
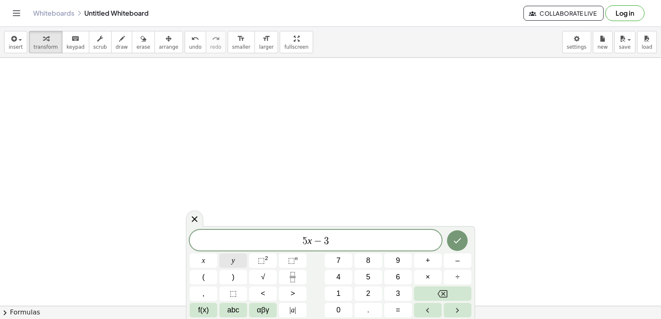
click at [234, 261] on span "y" at bounding box center [233, 260] width 3 height 11
click at [391, 308] on button "=" at bounding box center [398, 310] width 28 height 14
click at [343, 270] on button "4" at bounding box center [339, 277] width 28 height 14
click at [463, 240] on button "Done" at bounding box center [457, 241] width 21 height 21
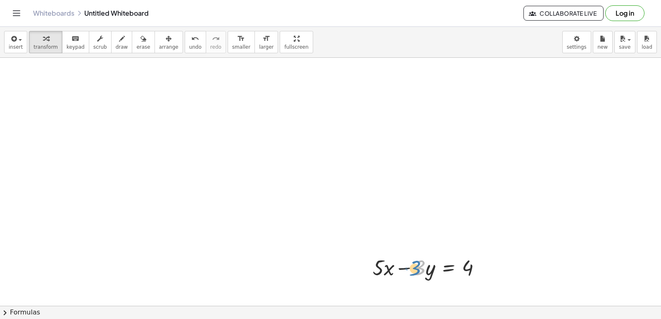
drag, startPoint x: 424, startPoint y: 266, endPoint x: 416, endPoint y: 272, distance: 9.8
click at [417, 271] on div at bounding box center [431, 267] width 124 height 28
click at [155, 52] on button "arrange" at bounding box center [169, 42] width 29 height 22
drag, startPoint x: 467, startPoint y: 239, endPoint x: 474, endPoint y: 239, distance: 6.6
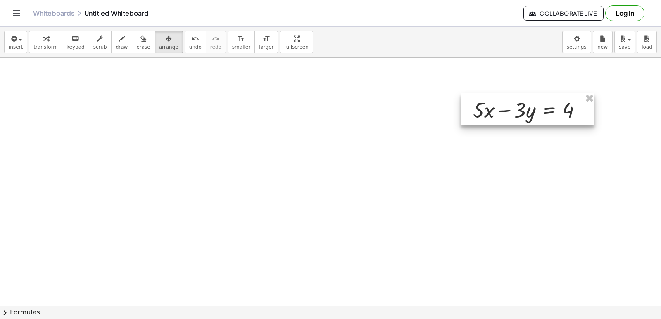
drag, startPoint x: 460, startPoint y: 266, endPoint x: 543, endPoint y: 116, distance: 171.3
click at [561, 107] on div at bounding box center [528, 109] width 134 height 32
click at [42, 45] on span "transform" at bounding box center [45, 47] width 24 height 6
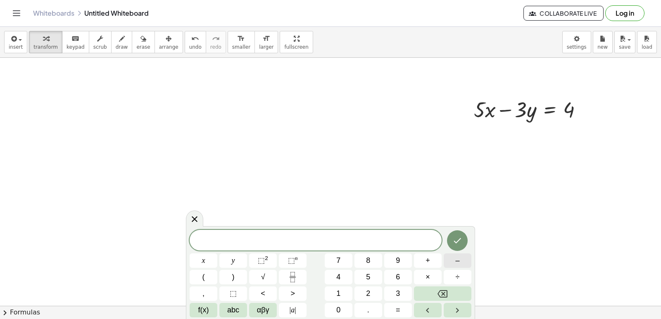
click at [453, 258] on button "–" at bounding box center [458, 261] width 28 height 14
click at [362, 274] on button "5" at bounding box center [368, 277] width 28 height 14
click at [200, 257] on button "x" at bounding box center [204, 261] width 28 height 14
click at [419, 262] on button "+" at bounding box center [428, 261] width 28 height 14
click at [345, 257] on button "7" at bounding box center [339, 261] width 28 height 14
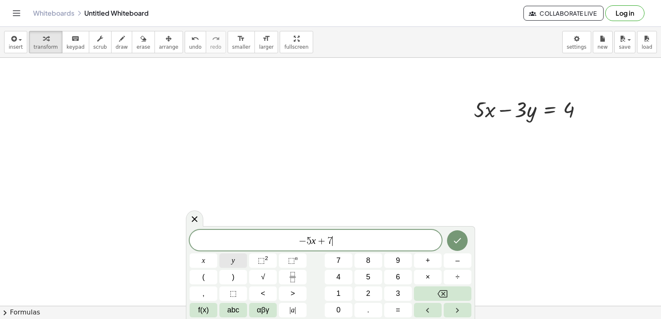
click at [238, 259] on button "y" at bounding box center [233, 261] width 28 height 14
click at [397, 308] on span "=" at bounding box center [398, 310] width 5 height 11
click at [327, 274] on button "4" at bounding box center [339, 277] width 28 height 14
click at [454, 239] on icon "Done" at bounding box center [457, 241] width 10 height 10
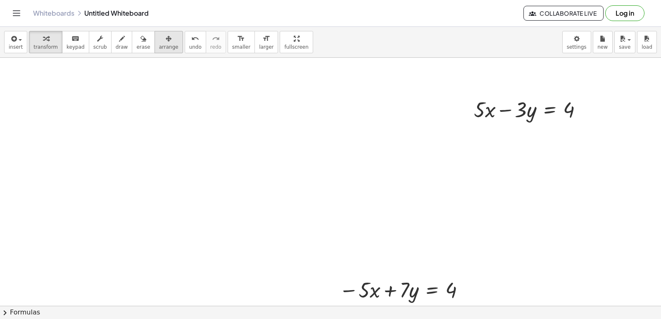
click at [155, 52] on button "arrange" at bounding box center [169, 42] width 29 height 22
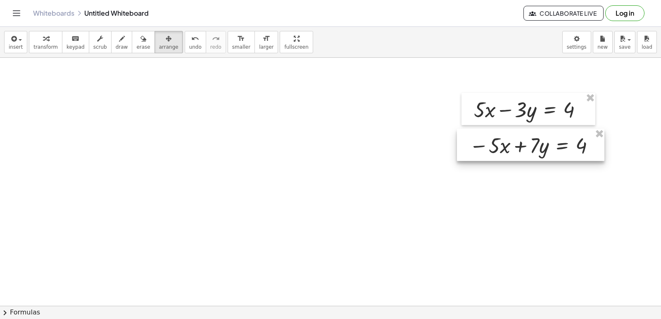
drag, startPoint x: 398, startPoint y: 285, endPoint x: 524, endPoint y: 147, distance: 187.8
click at [524, 147] on div at bounding box center [530, 145] width 147 height 32
click at [43, 35] on icon "button" at bounding box center [46, 39] width 6 height 10
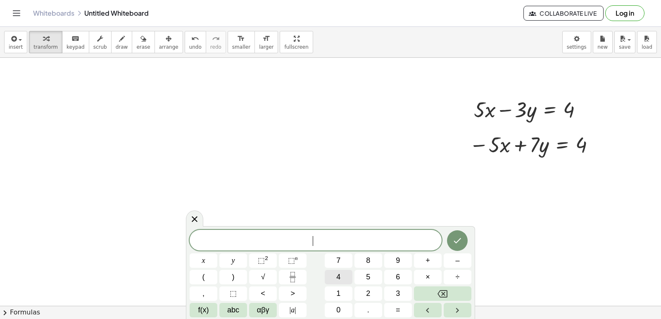
click at [335, 279] on button "4" at bounding box center [339, 277] width 28 height 14
click at [240, 261] on button "y" at bounding box center [233, 261] width 28 height 14
click at [404, 307] on button "=" at bounding box center [398, 310] width 28 height 14
click at [377, 256] on button "8" at bounding box center [368, 261] width 28 height 14
click at [449, 238] on button "Done" at bounding box center [457, 241] width 21 height 21
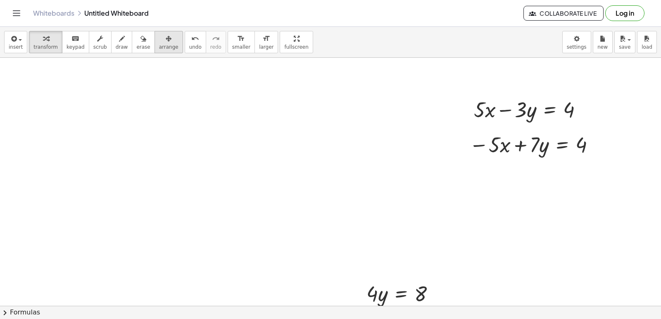
click at [163, 40] on button "arrange" at bounding box center [169, 42] width 29 height 22
click at [428, 290] on div at bounding box center [400, 293] width 93 height 32
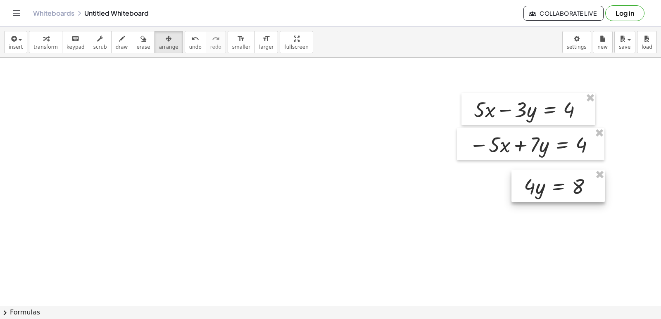
drag, startPoint x: 417, startPoint y: 288, endPoint x: 569, endPoint y: 179, distance: 187.4
click at [569, 179] on div at bounding box center [557, 186] width 93 height 32
click at [35, 43] on button "transform" at bounding box center [45, 42] width 33 height 22
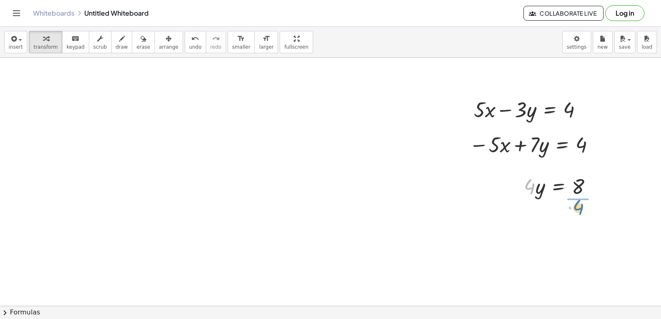
drag, startPoint x: 528, startPoint y: 188, endPoint x: 578, endPoint y: 208, distance: 53.0
drag, startPoint x: 585, startPoint y: 210, endPoint x: 583, endPoint y: 220, distance: 10.3
click at [583, 216] on div at bounding box center [563, 220] width 87 height 41
click at [582, 221] on div at bounding box center [563, 220] width 87 height 41
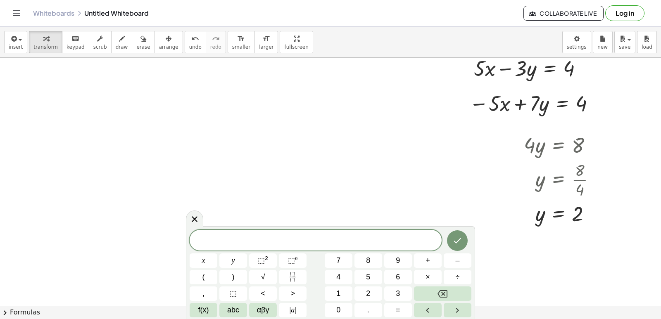
scroll to position [7329, 0]
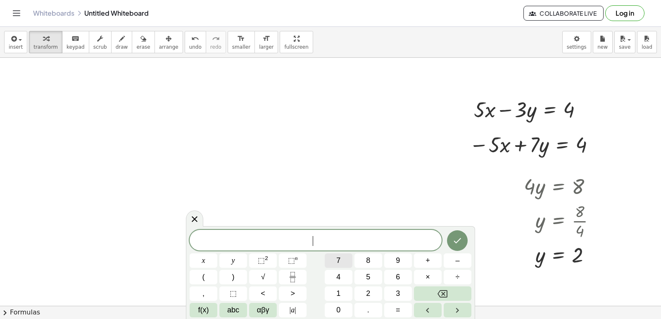
click at [342, 263] on button "7" at bounding box center [339, 261] width 28 height 14
click at [205, 264] on button "x" at bounding box center [204, 261] width 28 height 14
click at [454, 260] on button "–" at bounding box center [458, 261] width 28 height 14
click at [399, 291] on span "3" at bounding box center [398, 293] width 4 height 11
click at [224, 258] on button "y" at bounding box center [233, 261] width 28 height 14
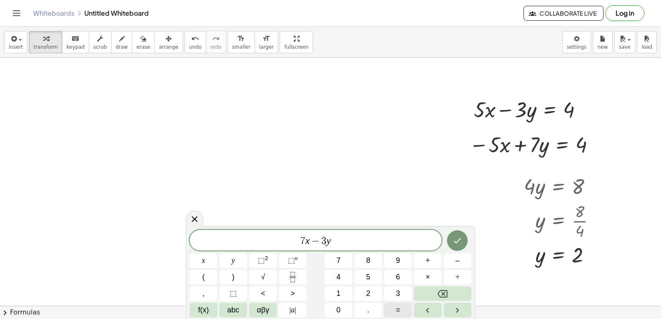
click at [400, 309] on button "=" at bounding box center [398, 310] width 28 height 14
click at [339, 286] on div "7 x − 3 y = ​ x y ⬚ 2 ⬚ n 7 8 9 + – ( ) √ 4 5 6 × ÷ , ⬚ < > 1 2 3 f(x) abc αβγ …" at bounding box center [331, 274] width 282 height 88
click at [340, 291] on span "1" at bounding box center [338, 293] width 4 height 11
click at [371, 279] on div "7 x − 3 y = 1 ​ x y ⬚ 2 ⬚ n 7 8 9 + – ( ) √ 4 5 6 × ÷ , ⬚ < > 1 2 3 f(x) abc αβ…" at bounding box center [331, 274] width 282 height 88
click at [366, 296] on button "2" at bounding box center [368, 294] width 28 height 14
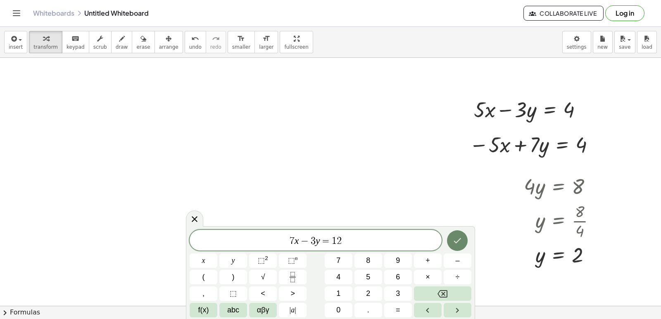
click at [459, 235] on button "Done" at bounding box center [457, 241] width 21 height 21
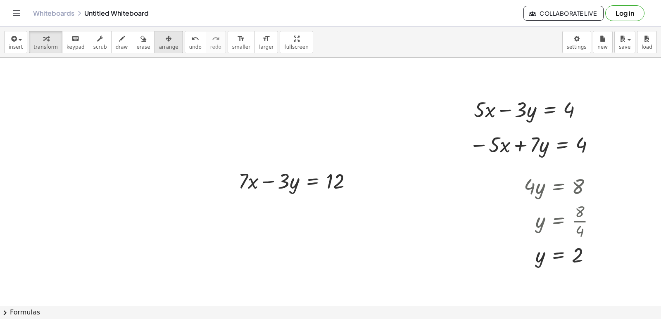
click at [159, 49] on span "arrange" at bounding box center [168, 47] width 19 height 6
drag, startPoint x: 225, startPoint y: 200, endPoint x: 221, endPoint y: 197, distance: 4.7
drag, startPoint x: 241, startPoint y: 190, endPoint x: 245, endPoint y: 218, distance: 28.5
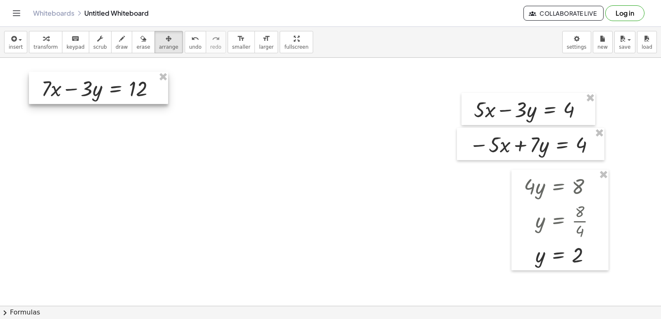
drag, startPoint x: 288, startPoint y: 194, endPoint x: 91, endPoint y: 102, distance: 217.7
click at [91, 102] on div at bounding box center [98, 88] width 139 height 32
drag, startPoint x: 53, startPoint y: 38, endPoint x: 153, endPoint y: 218, distance: 206.2
click at [53, 41] on button "transform" at bounding box center [45, 42] width 33 height 22
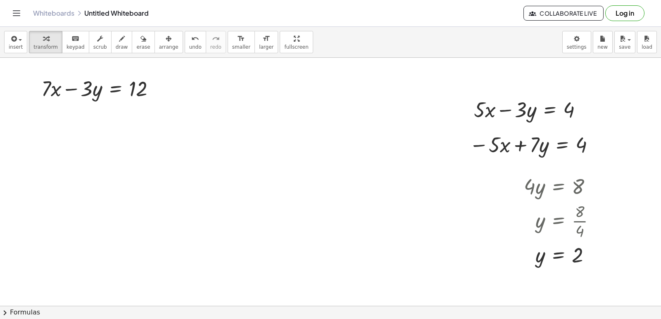
drag, startPoint x: 326, startPoint y: 249, endPoint x: 316, endPoint y: 257, distance: 12.9
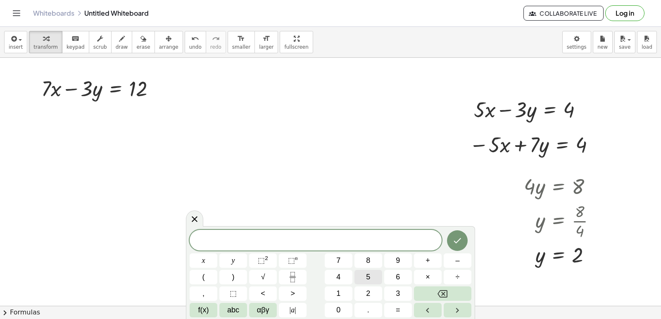
click at [368, 275] on span "5" at bounding box center [368, 277] width 4 height 11
click at [198, 262] on button "x" at bounding box center [204, 261] width 28 height 14
click at [431, 263] on button "+" at bounding box center [428, 261] width 28 height 14
click at [401, 291] on button "3" at bounding box center [398, 294] width 28 height 14
click at [241, 266] on button "y" at bounding box center [233, 261] width 28 height 14
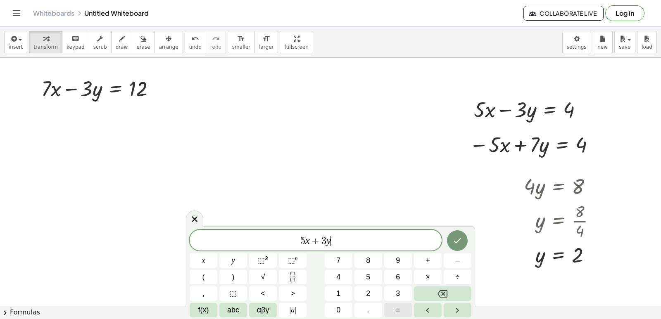
click at [404, 315] on button "=" at bounding box center [398, 310] width 28 height 14
click at [367, 294] on span "2" at bounding box center [368, 293] width 4 height 11
click at [336, 273] on span "4" at bounding box center [338, 277] width 4 height 11
click at [455, 247] on button "Done" at bounding box center [457, 241] width 21 height 21
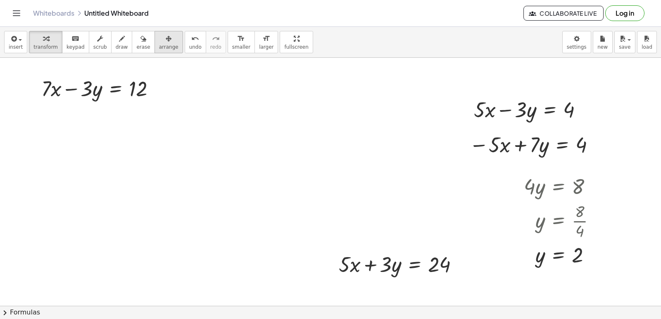
click at [161, 53] on button "arrange" at bounding box center [169, 42] width 29 height 22
drag, startPoint x: 239, startPoint y: 170, endPoint x: 282, endPoint y: 218, distance: 63.8
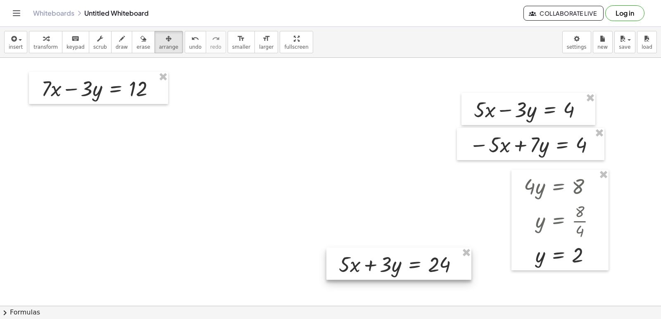
drag, startPoint x: 416, startPoint y: 285, endPoint x: 347, endPoint y: 257, distance: 74.2
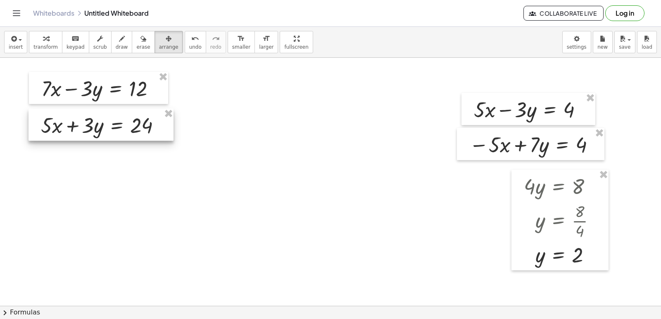
drag, startPoint x: 366, startPoint y: 269, endPoint x: 68, endPoint y: 130, distance: 328.8
click at [68, 130] on div at bounding box center [101, 125] width 145 height 32
click at [43, 37] on icon "button" at bounding box center [46, 39] width 6 height 10
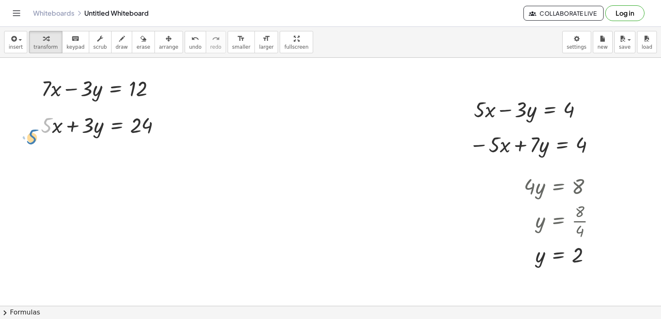
drag, startPoint x: 52, startPoint y: 119, endPoint x: 35, endPoint y: 134, distance: 23.4
click at [35, 134] on div "· 5 + · 5 · x + · 3 · y = 24" at bounding box center [101, 125] width 145 height 32
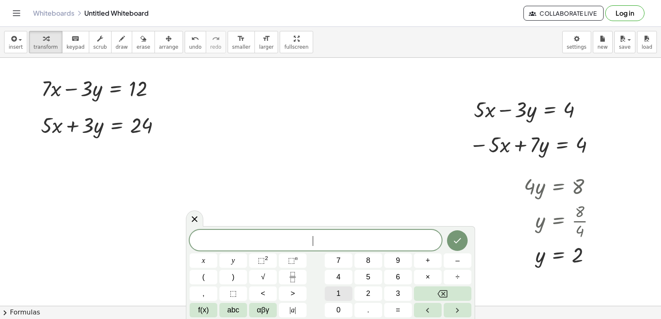
click at [330, 295] on button "1" at bounding box center [339, 294] width 28 height 14
click at [364, 295] on button "2" at bounding box center [368, 294] width 28 height 14
click at [193, 260] on button "x" at bounding box center [204, 261] width 28 height 14
click at [405, 307] on button "=" at bounding box center [398, 310] width 28 height 14
click at [402, 292] on button "3" at bounding box center [398, 294] width 28 height 14
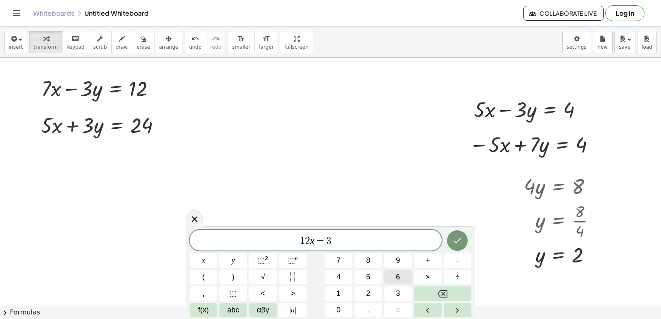
click at [401, 278] on button "6" at bounding box center [398, 277] width 28 height 14
click at [455, 235] on button "Done" at bounding box center [457, 241] width 21 height 21
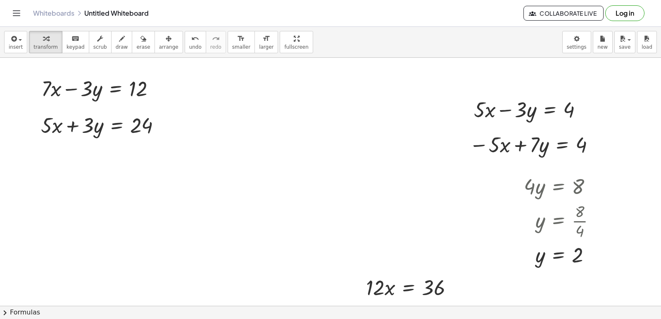
drag, startPoint x: 162, startPoint y: 50, endPoint x: 247, endPoint y: 228, distance: 197.4
click at [161, 50] on button "arrange" at bounding box center [169, 42] width 29 height 22
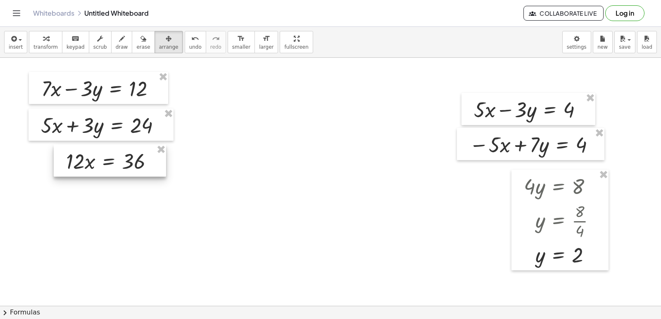
drag, startPoint x: 395, startPoint y: 290, endPoint x: 95, endPoint y: 164, distance: 325.1
click at [95, 164] on div at bounding box center [110, 161] width 112 height 32
click at [50, 40] on div "button" at bounding box center [45, 38] width 24 height 10
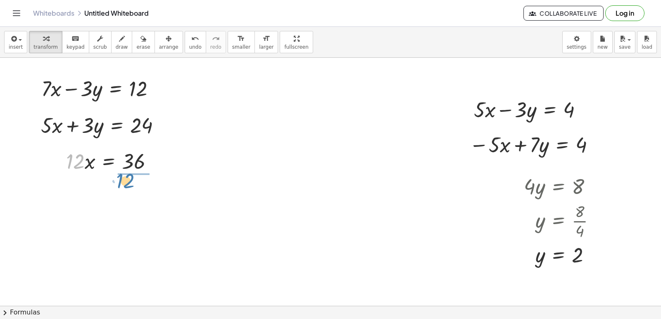
drag, startPoint x: 74, startPoint y: 164, endPoint x: 125, endPoint y: 180, distance: 53.2
click at [131, 196] on div at bounding box center [113, 195] width 103 height 41
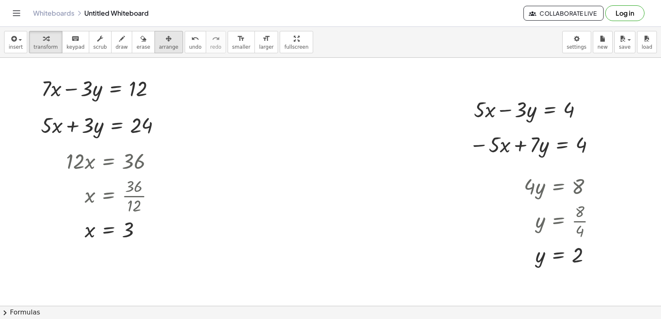
click at [159, 49] on span "arrange" at bounding box center [168, 47] width 19 height 6
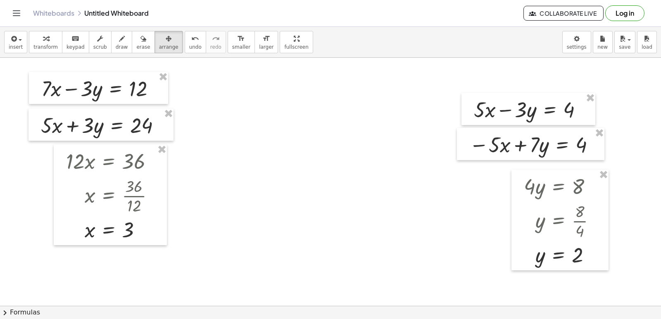
drag, startPoint x: 475, startPoint y: 90, endPoint x: 475, endPoint y: 83, distance: 7.0
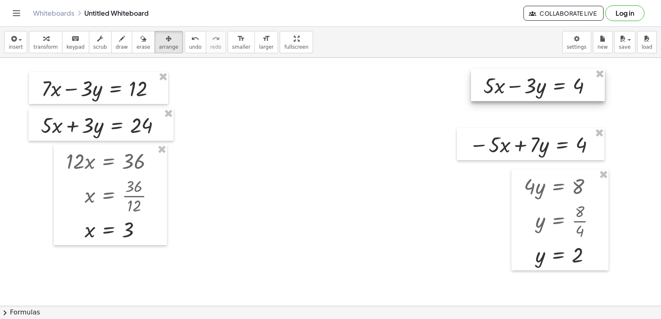
drag, startPoint x: 475, startPoint y: 109, endPoint x: 487, endPoint y: 81, distance: 30.0
click at [487, 81] on div at bounding box center [538, 85] width 134 height 32
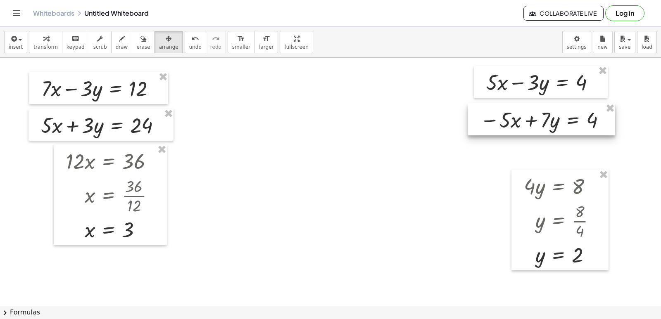
drag, startPoint x: 487, startPoint y: 152, endPoint x: 498, endPoint y: 127, distance: 27.0
click at [498, 127] on div at bounding box center [541, 119] width 147 height 32
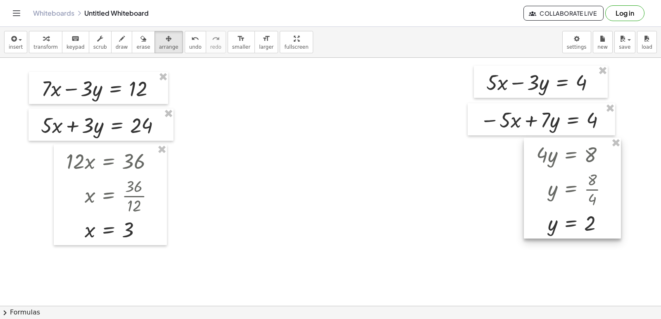
drag, startPoint x: 552, startPoint y: 259, endPoint x: 563, endPoint y: 231, distance: 30.1
click at [563, 231] on div at bounding box center [572, 188] width 97 height 101
click at [48, 50] on button "transform" at bounding box center [45, 42] width 33 height 22
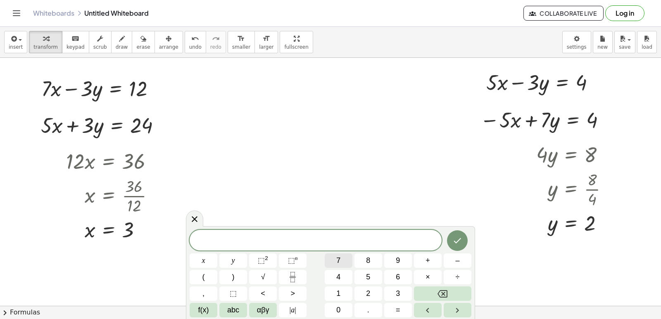
click at [341, 251] on div "​ x y ⬚ 2 ⬚ n 7 8 9 + – ( ) √ 4 5 6 × ÷ , ⬚ < > 1 2 3 f(x) abc αβγ | a | 0 . =" at bounding box center [331, 274] width 282 height 88
click at [207, 262] on button "x" at bounding box center [204, 261] width 28 height 14
click at [435, 297] on button "Backspace" at bounding box center [442, 294] width 57 height 14
click at [340, 262] on span "7" at bounding box center [338, 260] width 4 height 11
click at [201, 262] on button "x" at bounding box center [204, 261] width 28 height 14
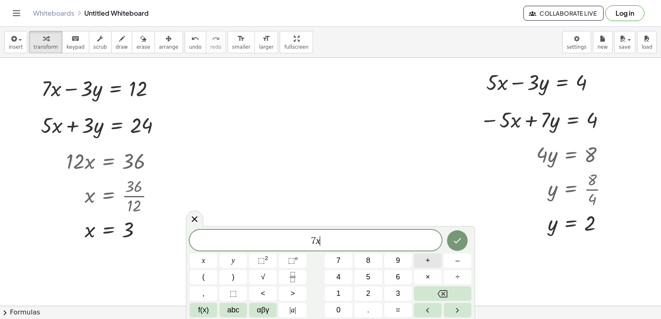
click at [435, 264] on button "+" at bounding box center [428, 261] width 28 height 14
click at [364, 296] on button "2" at bounding box center [368, 294] width 28 height 14
click at [239, 263] on button "y" at bounding box center [233, 261] width 28 height 14
click at [394, 310] on button "=" at bounding box center [398, 310] width 28 height 14
click at [328, 265] on div "7 x + 2 y = ​ x y ⬚ 2 ⬚ n 7 8 9 + – ( ) √ 4 5 6 × ÷ , ⬚ < > 1 2 3 f(x) abc αβγ …" at bounding box center [331, 274] width 282 height 88
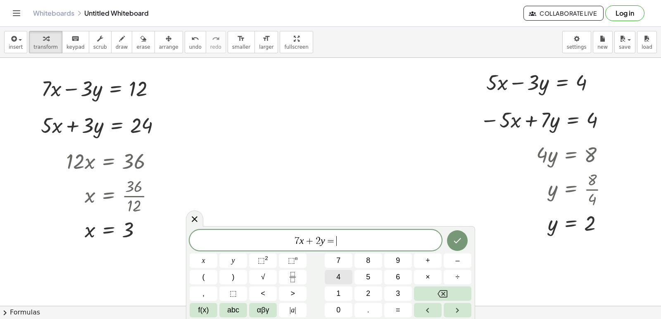
click at [342, 279] on button "4" at bounding box center [339, 277] width 28 height 14
click at [367, 272] on button "5" at bounding box center [368, 277] width 28 height 14
click at [459, 235] on button "Done" at bounding box center [457, 241] width 21 height 21
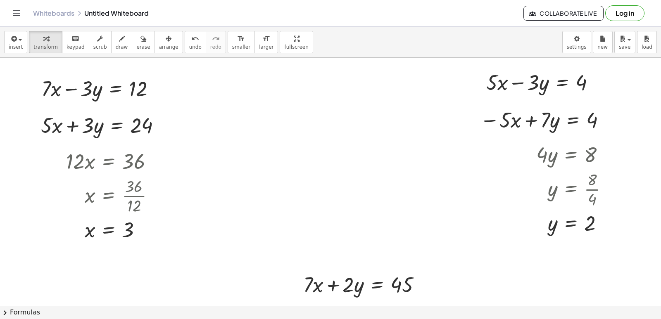
click at [155, 45] on button "arrange" at bounding box center [169, 42] width 29 height 22
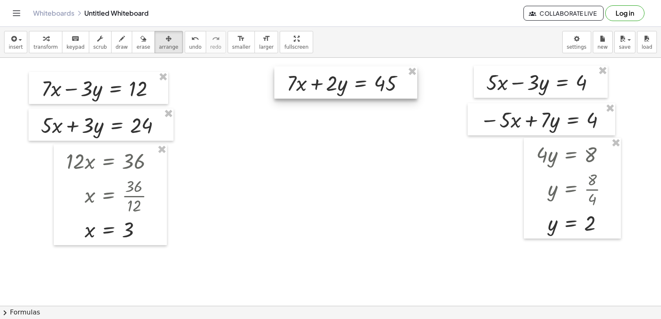
drag, startPoint x: 321, startPoint y: 279, endPoint x: 276, endPoint y: 96, distance: 188.5
click at [298, 82] on div at bounding box center [345, 83] width 143 height 32
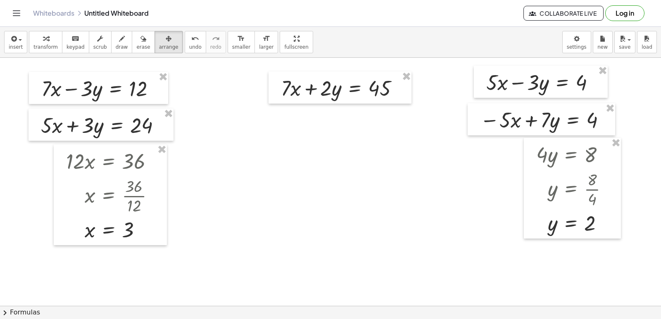
click at [47, 49] on button "transform" at bounding box center [45, 42] width 33 height 22
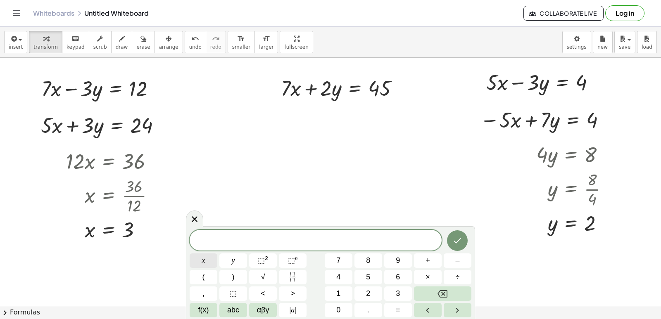
click at [197, 262] on button "x" at bounding box center [204, 261] width 28 height 14
click at [389, 313] on button "=" at bounding box center [398, 310] width 28 height 14
click at [370, 278] on span "5" at bounding box center [368, 277] width 4 height 11
click at [447, 240] on button "Done" at bounding box center [457, 241] width 21 height 21
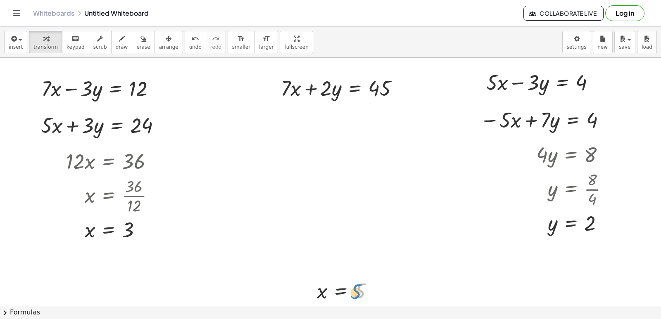
drag, startPoint x: 361, startPoint y: 295, endPoint x: 352, endPoint y: 310, distance: 17.6
click at [355, 303] on div "+ · 7 · x − 5 = 9 · 7 · x = + 9 + 5 · 7 · x = 14 x = · 14 · 7 x = 2 + · 4 · y −…" at bounding box center [330, 182] width 661 height 248
click at [152, 54] on div "insert select one: Math Expression Function Text Youtube Video Graphing Geometr…" at bounding box center [330, 42] width 661 height 31
drag, startPoint x: 161, startPoint y: 45, endPoint x: 265, endPoint y: 240, distance: 220.3
click at [162, 54] on div "insert select one: Math Expression Function Text Youtube Video Graphing Geometr…" at bounding box center [330, 42] width 661 height 31
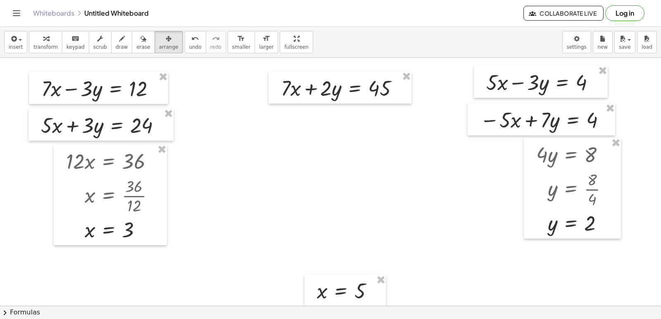
drag, startPoint x: 336, startPoint y: 249, endPoint x: 317, endPoint y: 280, distance: 36.6
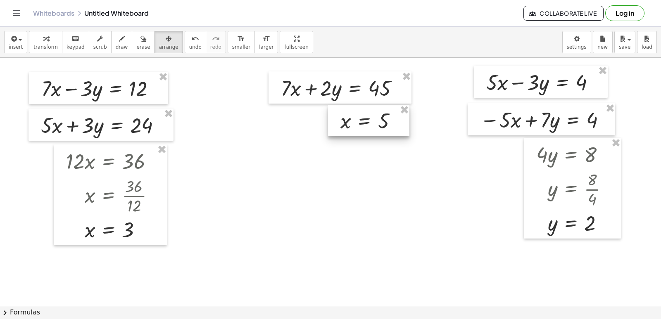
drag, startPoint x: 316, startPoint y: 287, endPoint x: 343, endPoint y: 114, distance: 175.2
click at [343, 114] on div at bounding box center [368, 120] width 81 height 31
drag, startPoint x: 347, startPoint y: 134, endPoint x: 333, endPoint y: 135, distance: 14.1
drag, startPoint x: 343, startPoint y: 128, endPoint x: 321, endPoint y: 135, distance: 23.4
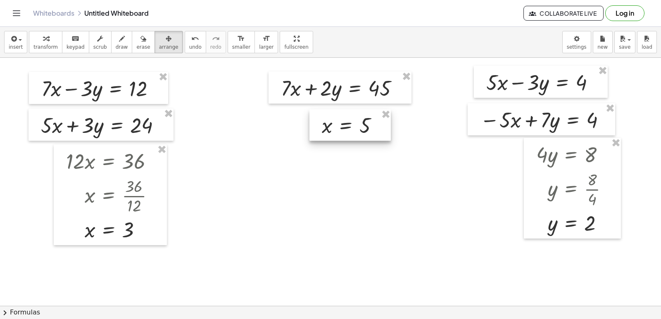
click at [321, 135] on div at bounding box center [349, 124] width 81 height 31
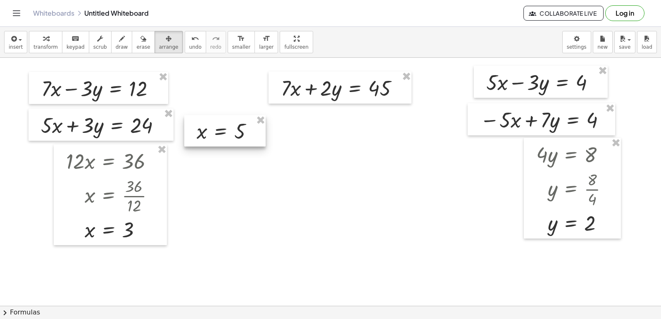
drag, startPoint x: 329, startPoint y: 134, endPoint x: 216, endPoint y: 138, distance: 112.9
click at [216, 138] on div at bounding box center [224, 130] width 81 height 31
drag, startPoint x: 205, startPoint y: 188, endPoint x: 192, endPoint y: 242, distance: 55.4
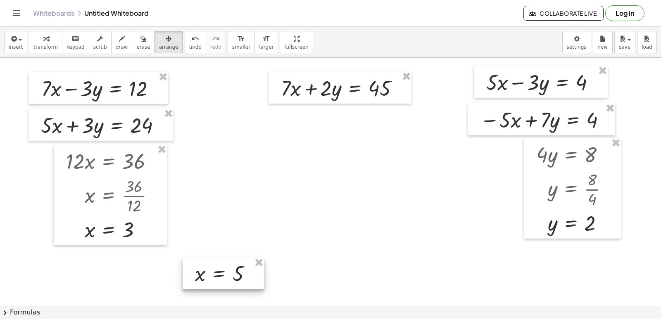
drag, startPoint x: 234, startPoint y: 138, endPoint x: 233, endPoint y: 281, distance: 142.9
click at [233, 281] on div at bounding box center [223, 273] width 81 height 31
click at [33, 48] on span "transform" at bounding box center [45, 47] width 24 height 6
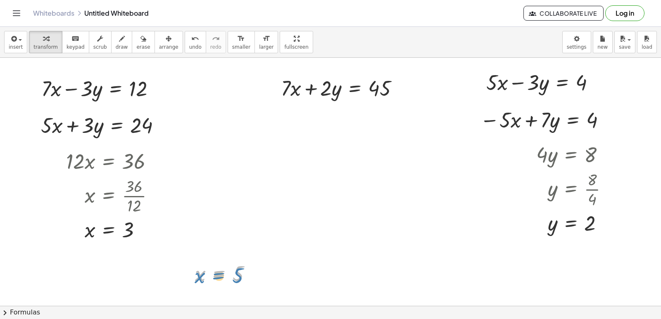
click at [231, 269] on div at bounding box center [226, 273] width 71 height 27
drag, startPoint x: 233, startPoint y: 273, endPoint x: 294, endPoint y: 93, distance: 189.3
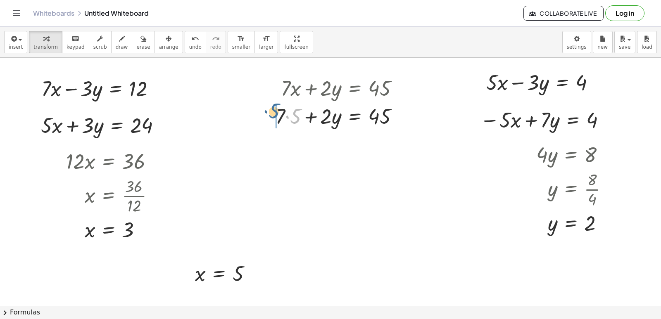
drag, startPoint x: 299, startPoint y: 124, endPoint x: 276, endPoint y: 124, distance: 22.7
click at [275, 123] on div "+ · 7 · x + · 2 · y = 45 · 5 + · 7 · + · 2 · y = 45 5" at bounding box center [337, 101] width 148 height 60
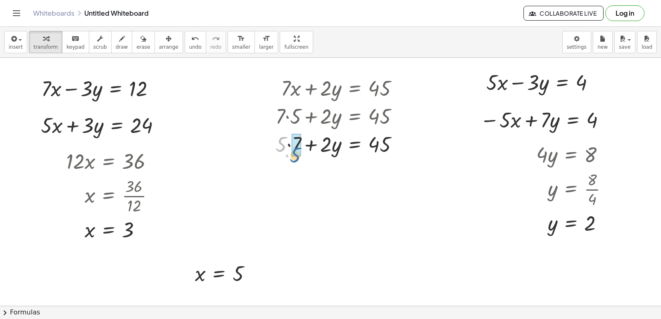
drag, startPoint x: 277, startPoint y: 141, endPoint x: 292, endPoint y: 149, distance: 16.8
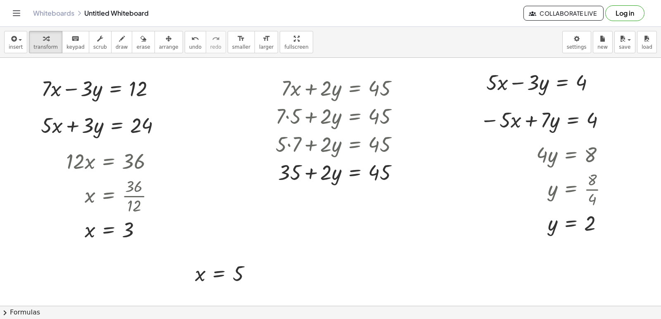
drag, startPoint x: 295, startPoint y: 180, endPoint x: 290, endPoint y: 234, distance: 54.7
drag, startPoint x: 283, startPoint y: 176, endPoint x: 408, endPoint y: 169, distance: 125.4
click at [408, 169] on div at bounding box center [340, 172] width 138 height 28
drag, startPoint x: 418, startPoint y: 208, endPoint x: 382, endPoint y: 210, distance: 36.0
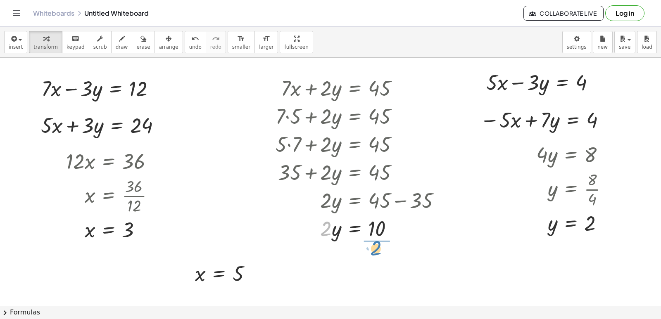
drag, startPoint x: 325, startPoint y: 226, endPoint x: 380, endPoint y: 238, distance: 55.9
click at [380, 238] on div at bounding box center [361, 228] width 180 height 28
click at [375, 233] on div at bounding box center [361, 227] width 180 height 41
drag, startPoint x: 214, startPoint y: 279, endPoint x: 352, endPoint y: 261, distance: 138.4
click at [160, 50] on span "arrange" at bounding box center [168, 47] width 19 height 6
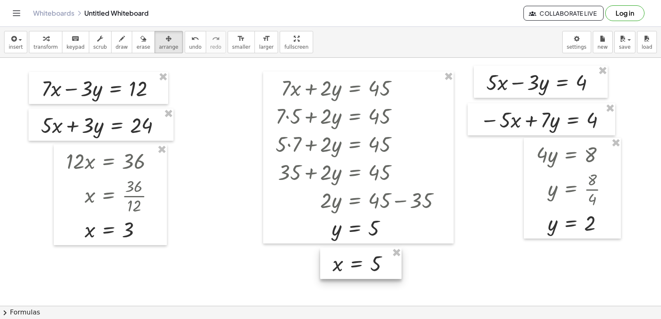
drag, startPoint x: 240, startPoint y: 271, endPoint x: 378, endPoint y: 261, distance: 138.3
click at [378, 261] on div at bounding box center [360, 263] width 81 height 31
click at [43, 45] on span "transform" at bounding box center [45, 47] width 24 height 6
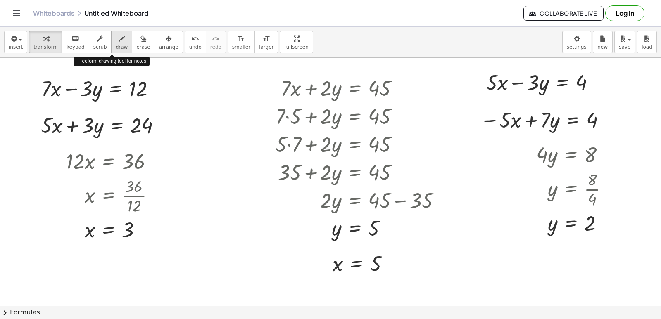
click at [119, 48] on button "draw" at bounding box center [121, 42] width 21 height 22
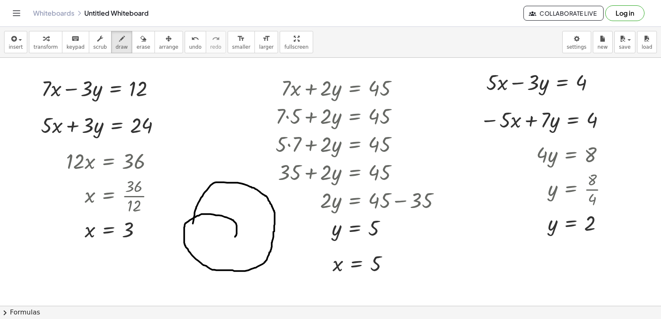
drag, startPoint x: 235, startPoint y: 240, endPoint x: 184, endPoint y: 225, distance: 53.6
drag, startPoint x: 250, startPoint y: 232, endPoint x: 263, endPoint y: 237, distance: 13.7
drag, startPoint x: 221, startPoint y: 245, endPoint x: 243, endPoint y: 245, distance: 21.5
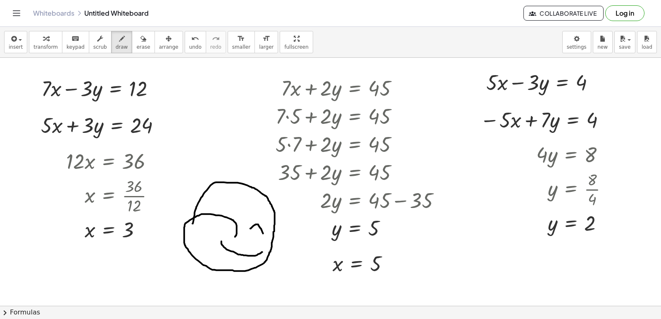
click at [43, 48] on span "transform" at bounding box center [45, 47] width 24 height 6
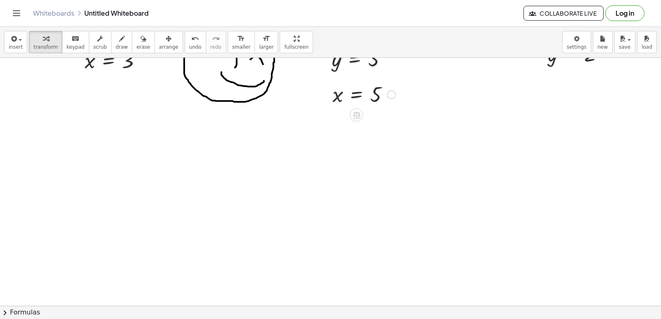
scroll to position [7577, 0]
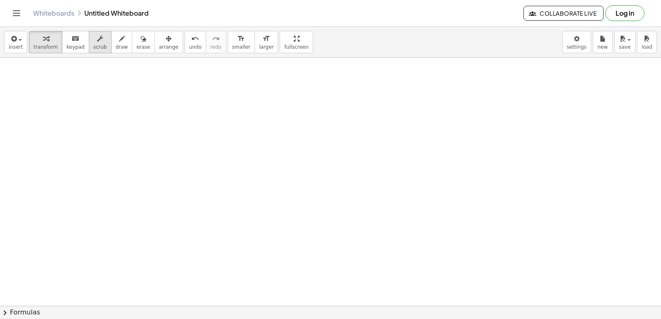
click at [93, 49] on span "scrub" at bounding box center [100, 47] width 14 height 6
drag, startPoint x: 566, startPoint y: 107, endPoint x: 525, endPoint y: 126, distance: 44.6
drag, startPoint x: 541, startPoint y: 113, endPoint x: 561, endPoint y: 146, distance: 38.5
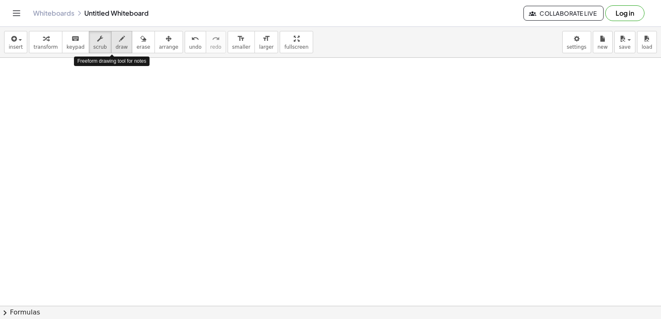
click at [113, 52] on button "draw" at bounding box center [121, 42] width 21 height 22
click at [36, 56] on div "insert select one: Math Expression Function Text Youtube Video Graphing Geometr…" at bounding box center [330, 42] width 661 height 31
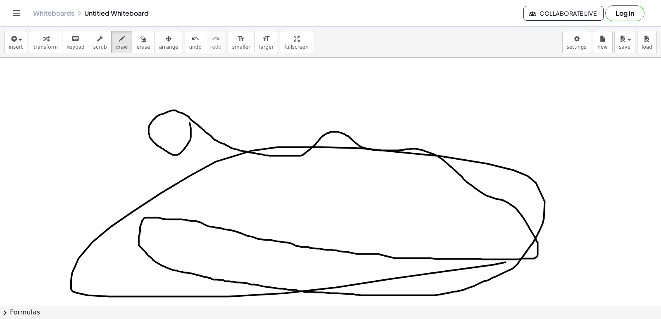
drag, startPoint x: 190, startPoint y: 128, endPoint x: 119, endPoint y: 185, distance: 90.8
drag, startPoint x: 38, startPoint y: 51, endPoint x: 85, endPoint y: 171, distance: 129.1
click at [39, 56] on div "insert select one: Math Expression Function Text Youtube Video Graphing Geometr…" at bounding box center [330, 42] width 661 height 31
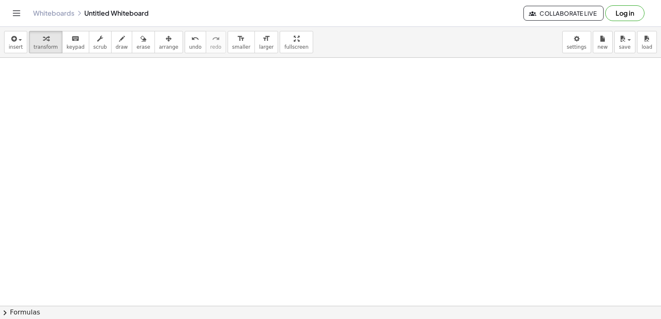
scroll to position [7869, 0]
click at [117, 48] on button "draw" at bounding box center [121, 42] width 21 height 22
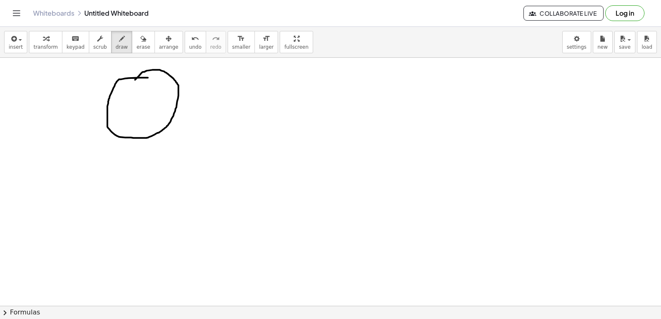
drag, startPoint x: 178, startPoint y: 94, endPoint x: 135, endPoint y: 83, distance: 44.7
drag, startPoint x: 135, startPoint y: 83, endPoint x: 46, endPoint y: 45, distance: 96.8
click at [47, 45] on span "transform" at bounding box center [45, 47] width 24 height 6
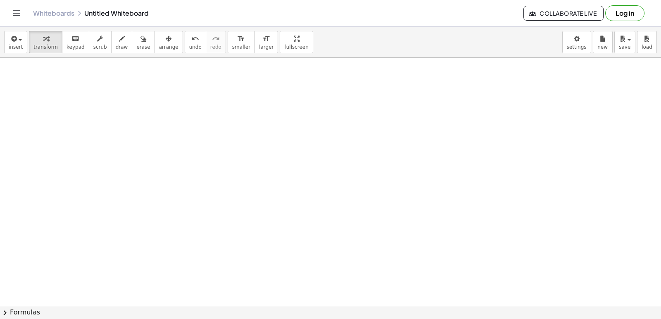
scroll to position [8075, 0]
